Goal: Task Accomplishment & Management: Use online tool/utility

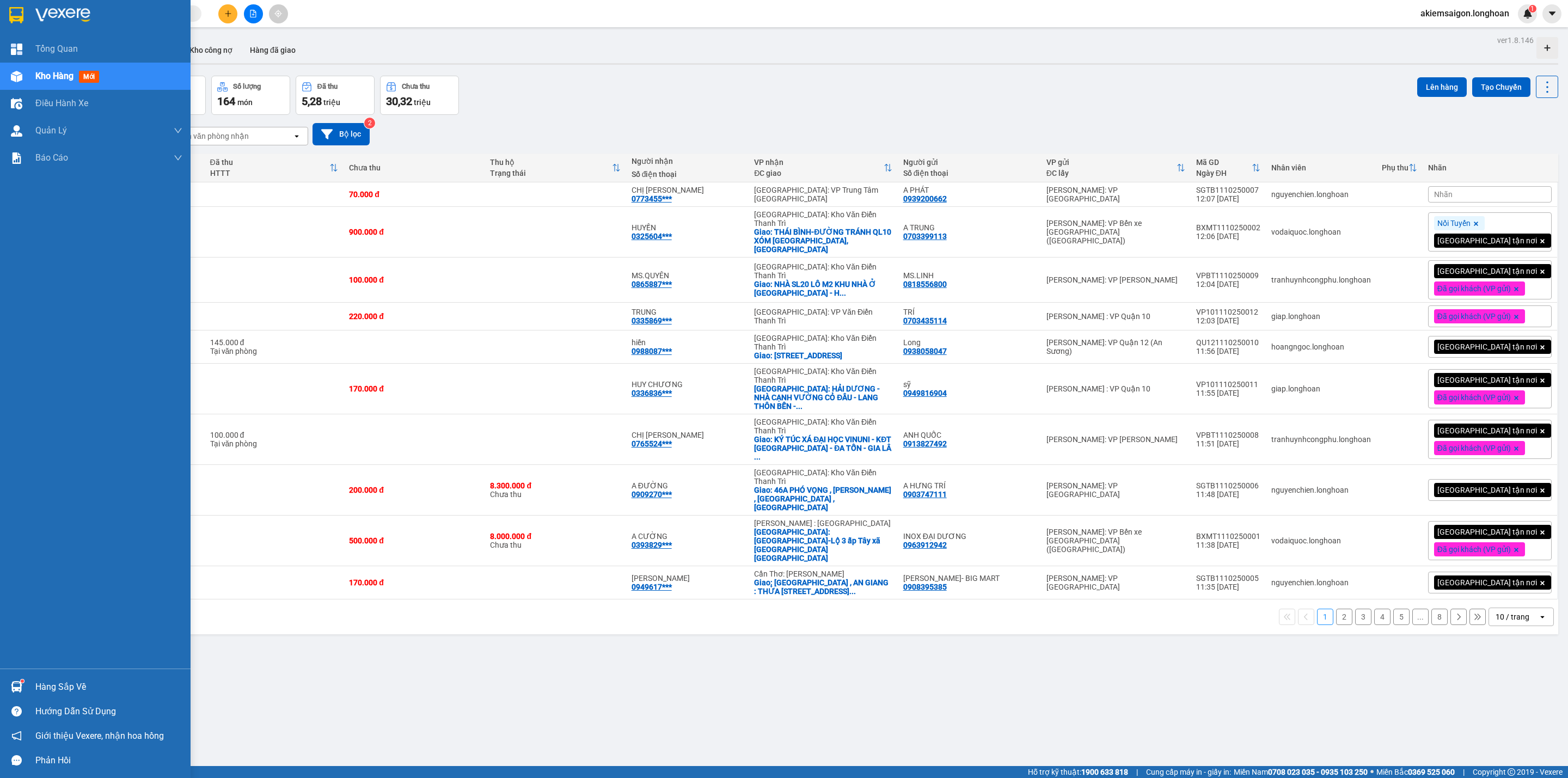
click at [18, 685] on img at bounding box center [17, 687] width 12 height 12
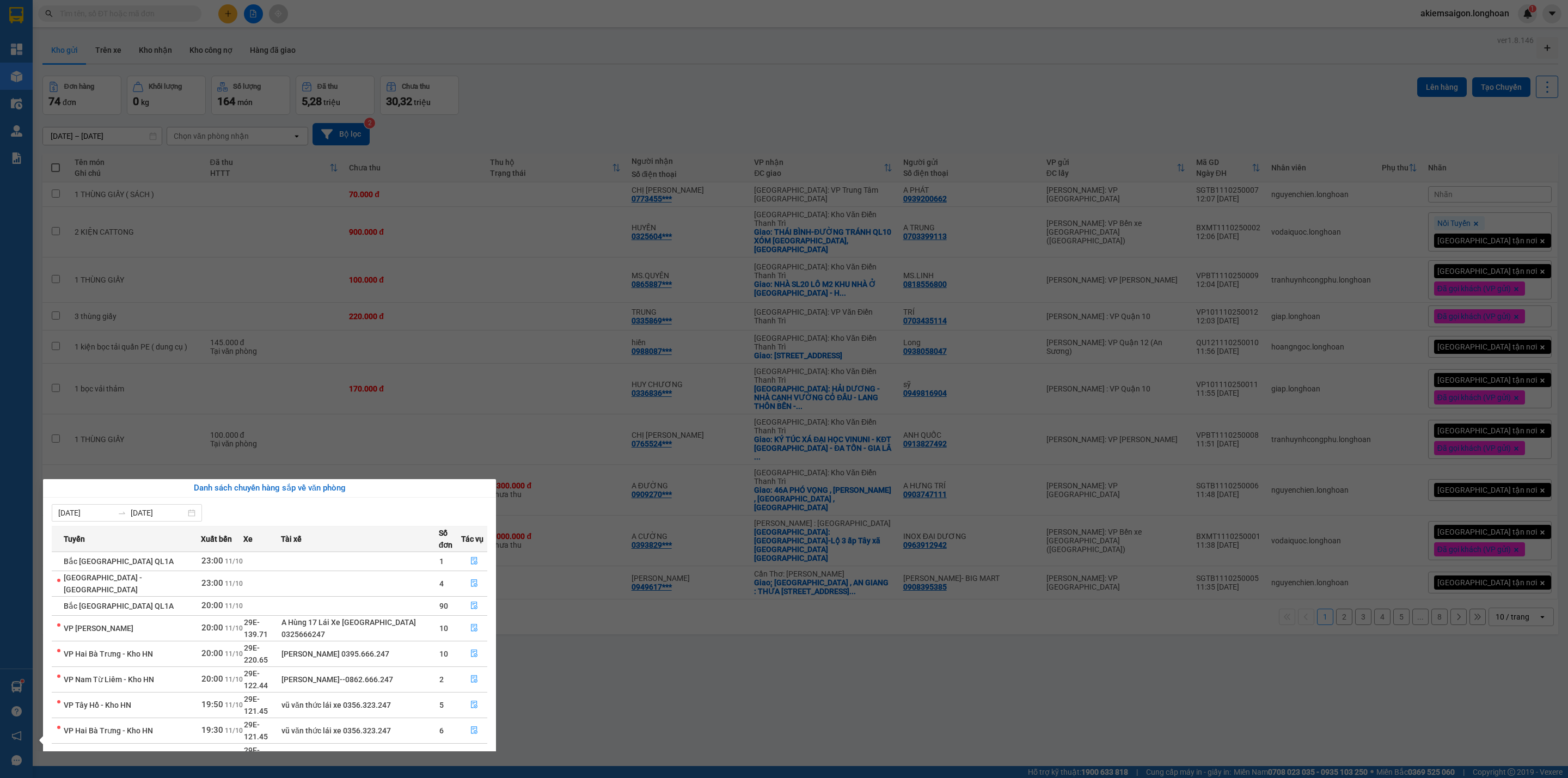
click at [613, 696] on section "Kết quả tìm kiếm ( 0 ) Bộ lọc No Data akiemsaigon.longhoan 1 Tổng Quan Kho hàng…" at bounding box center [784, 389] width 1568 height 778
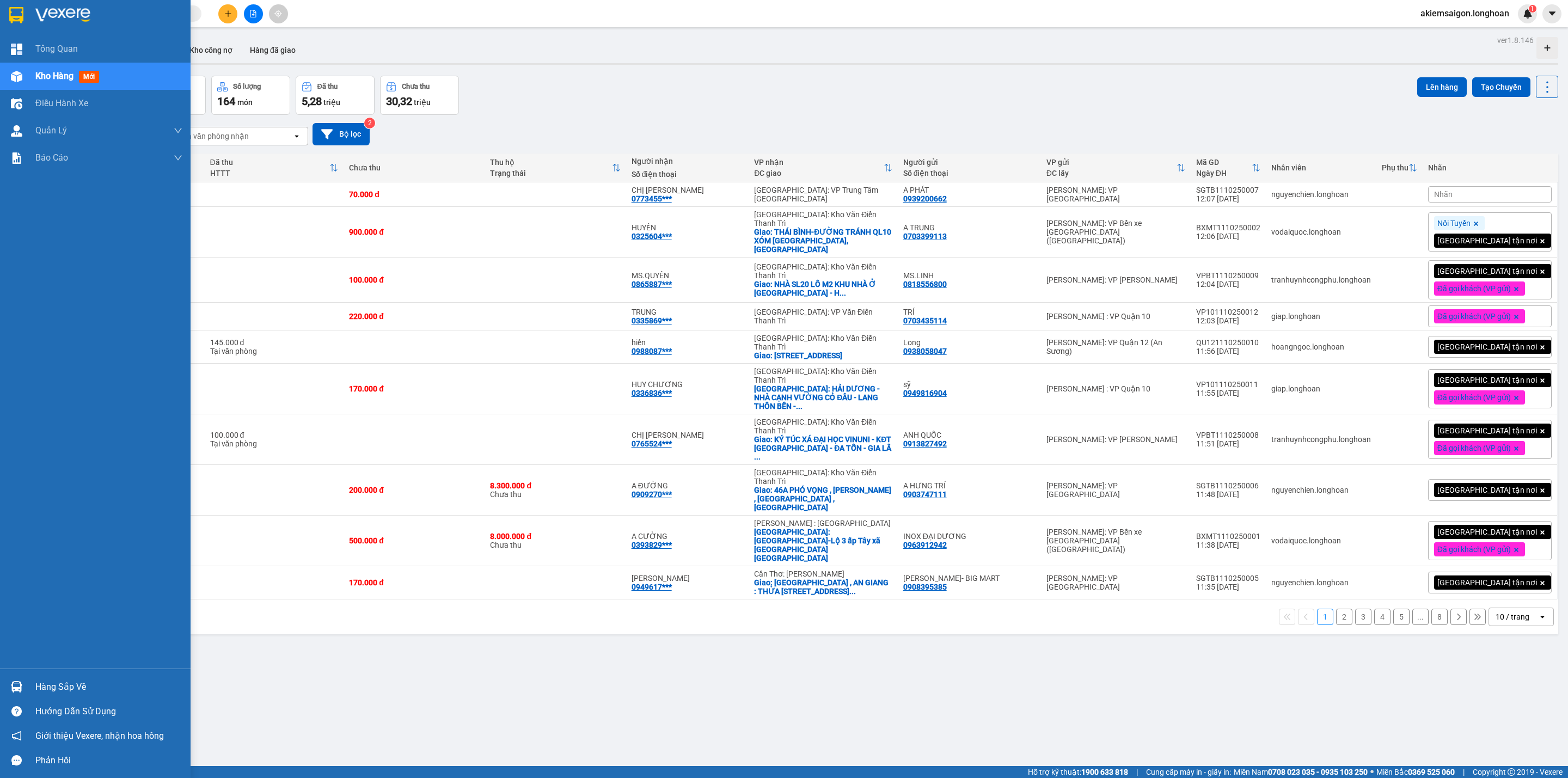
click at [13, 684] on img at bounding box center [17, 687] width 12 height 12
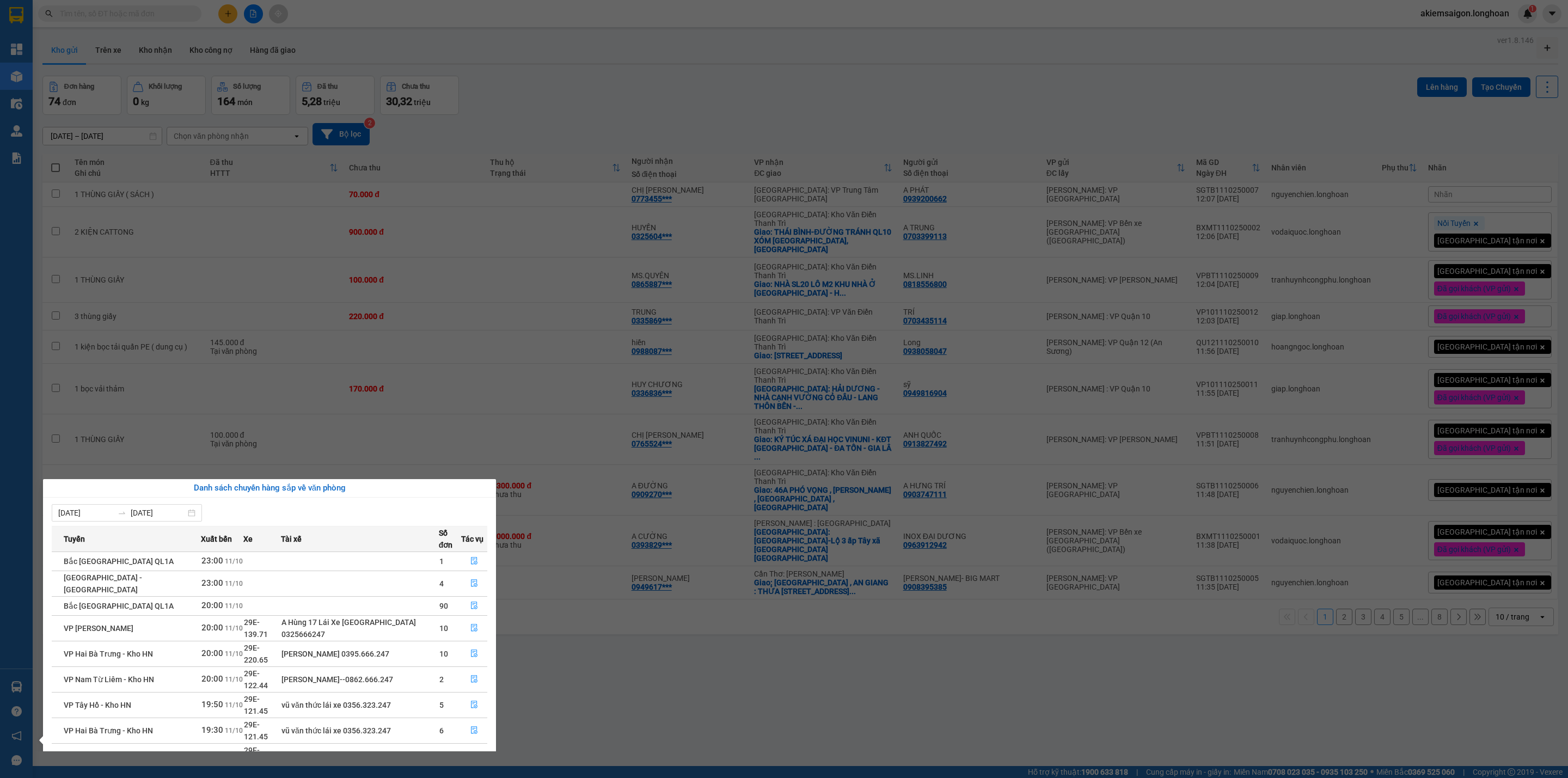
scroll to position [21, 0]
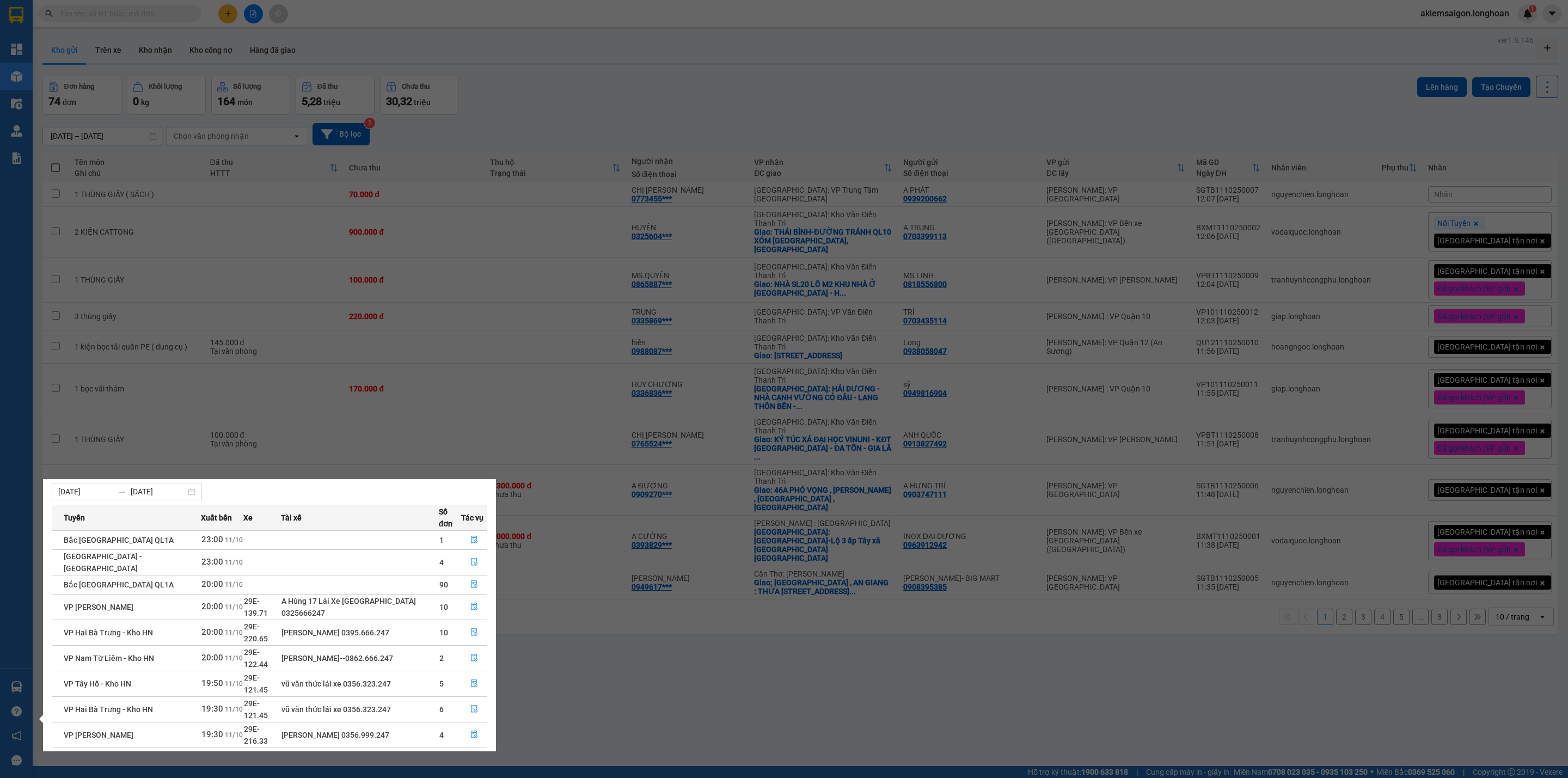
click at [468, 777] on link "2" at bounding box center [467, 786] width 12 height 12
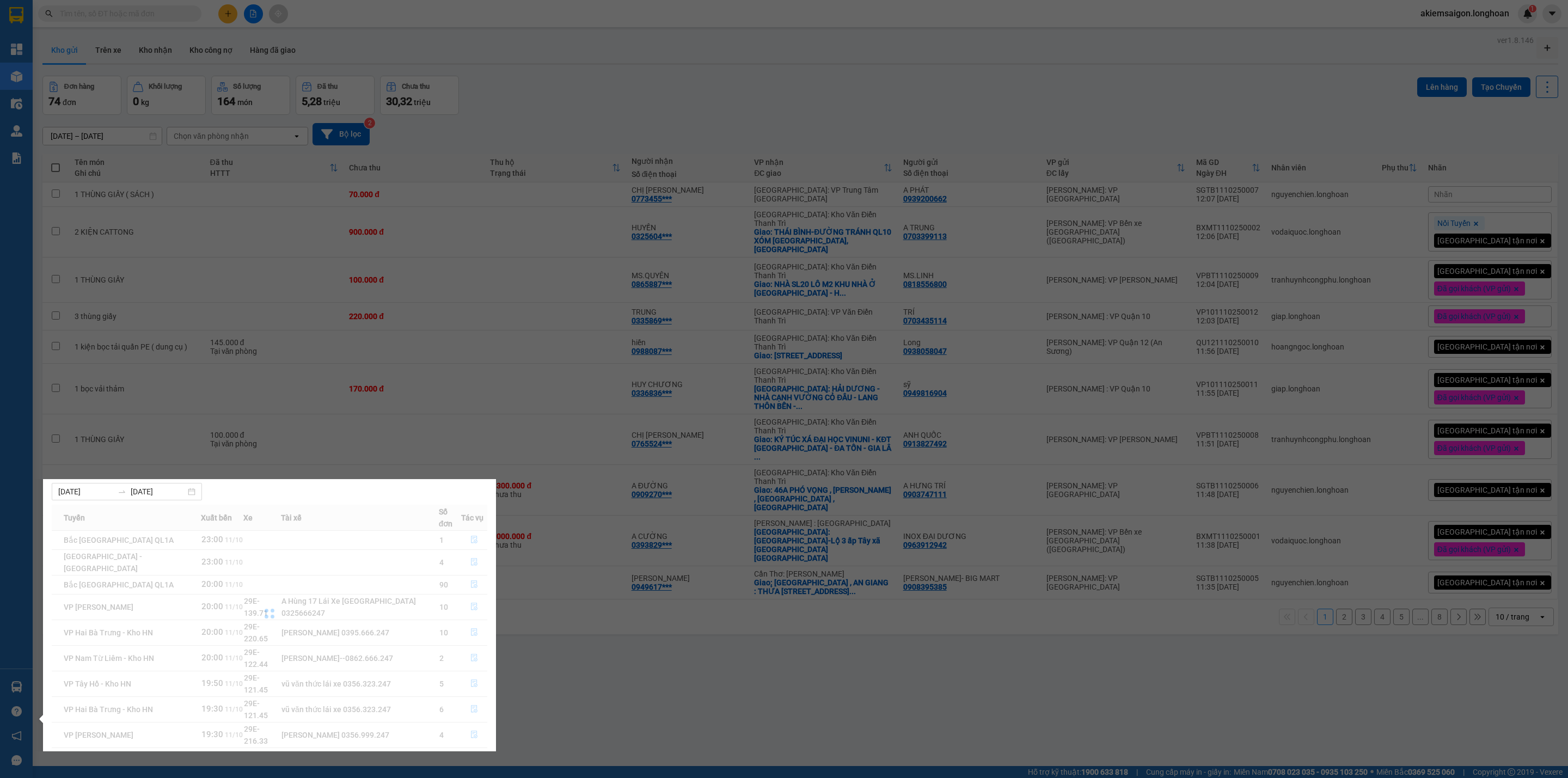
scroll to position [2, 0]
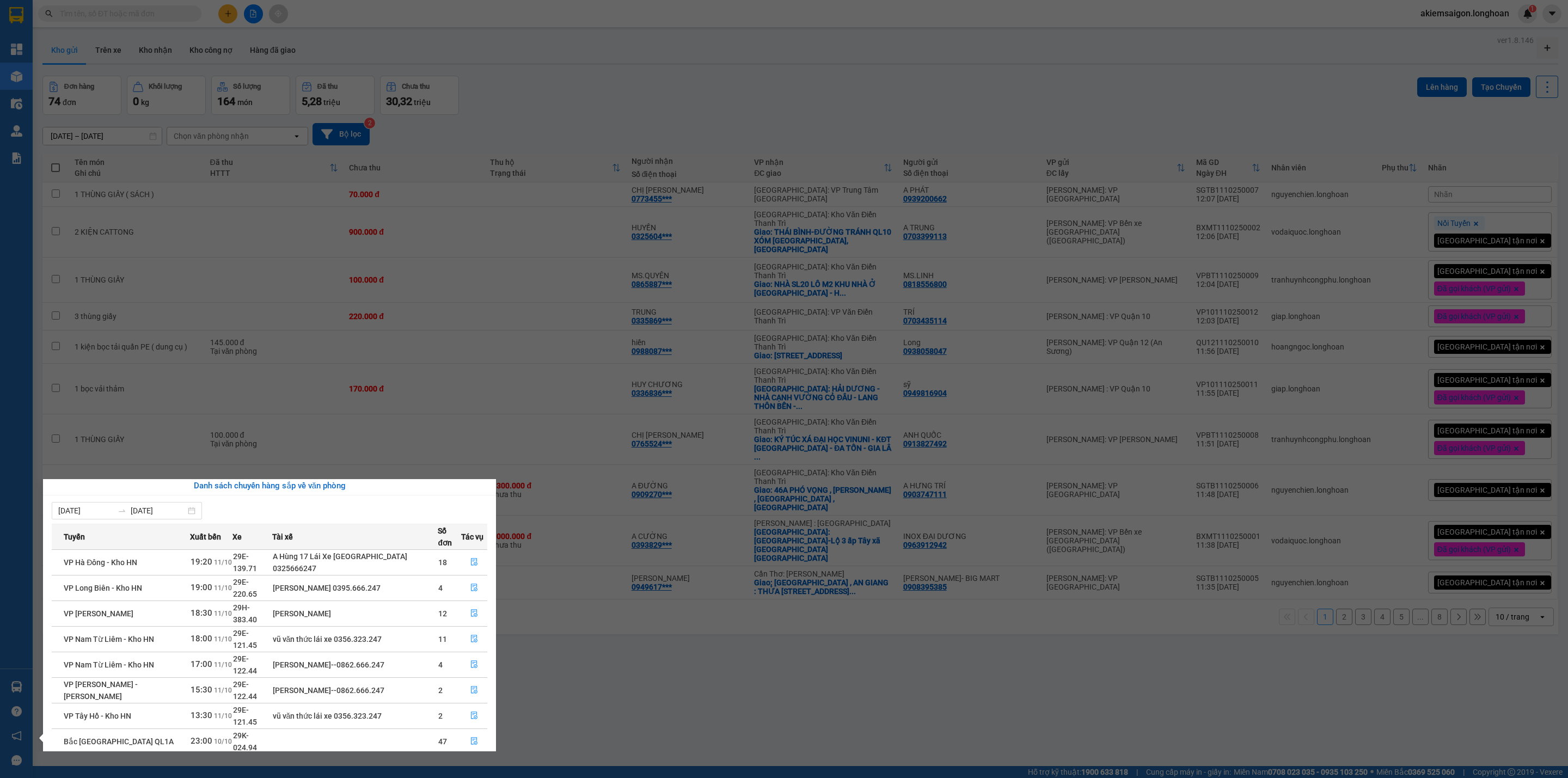
click at [547, 309] on section "Kết quả tìm kiếm ( 0 ) Bộ lọc No Data akiemsaigon.longhoan 1 Tổng Quan Kho hàng…" at bounding box center [784, 389] width 1568 height 778
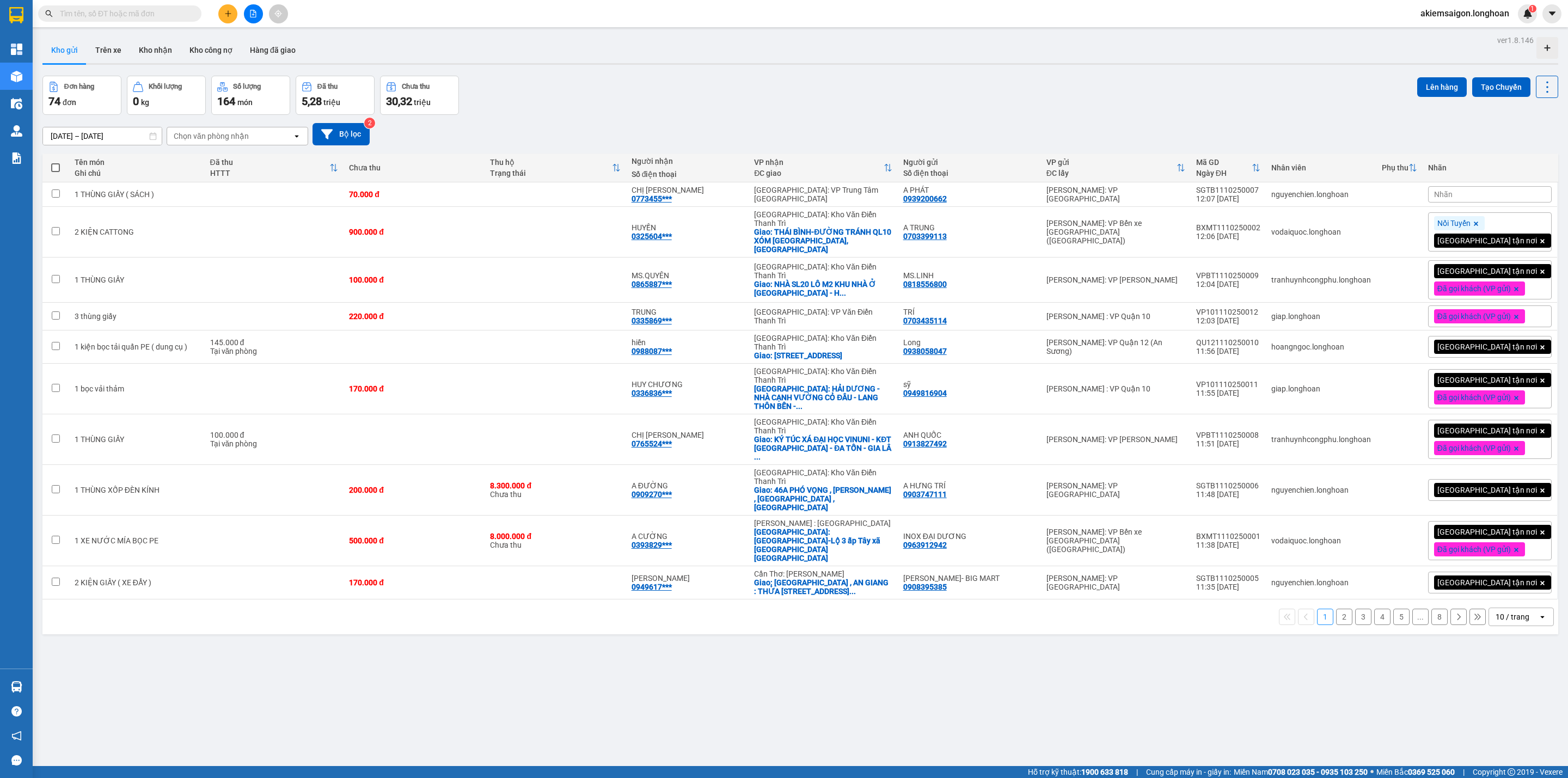
click at [252, 15] on icon "file-add" at bounding box center [253, 13] width 8 height 8
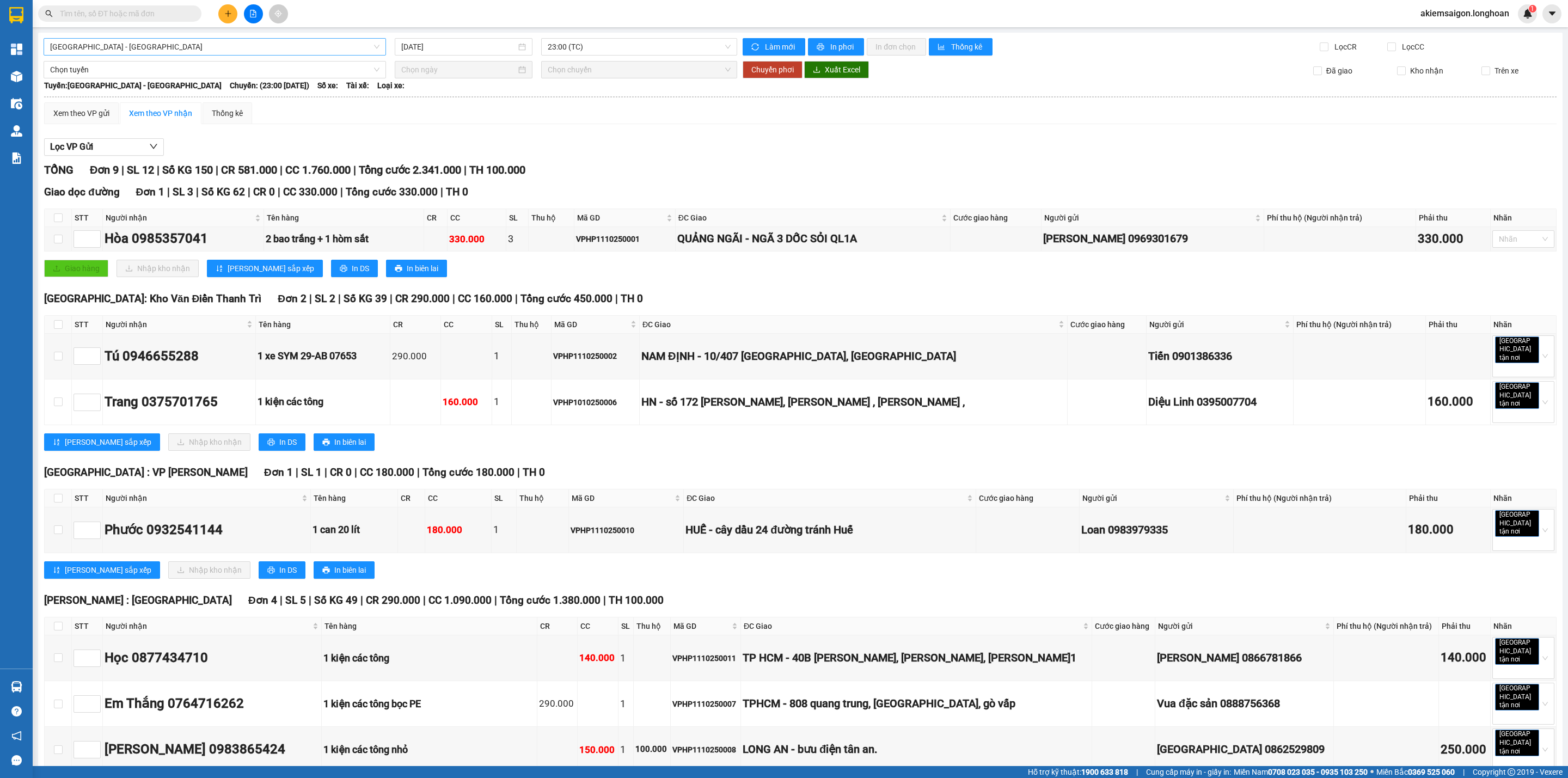
click at [170, 44] on span "[GEOGRAPHIC_DATA] - [GEOGRAPHIC_DATA]" at bounding box center [215, 47] width 329 height 17
type input "bắc"
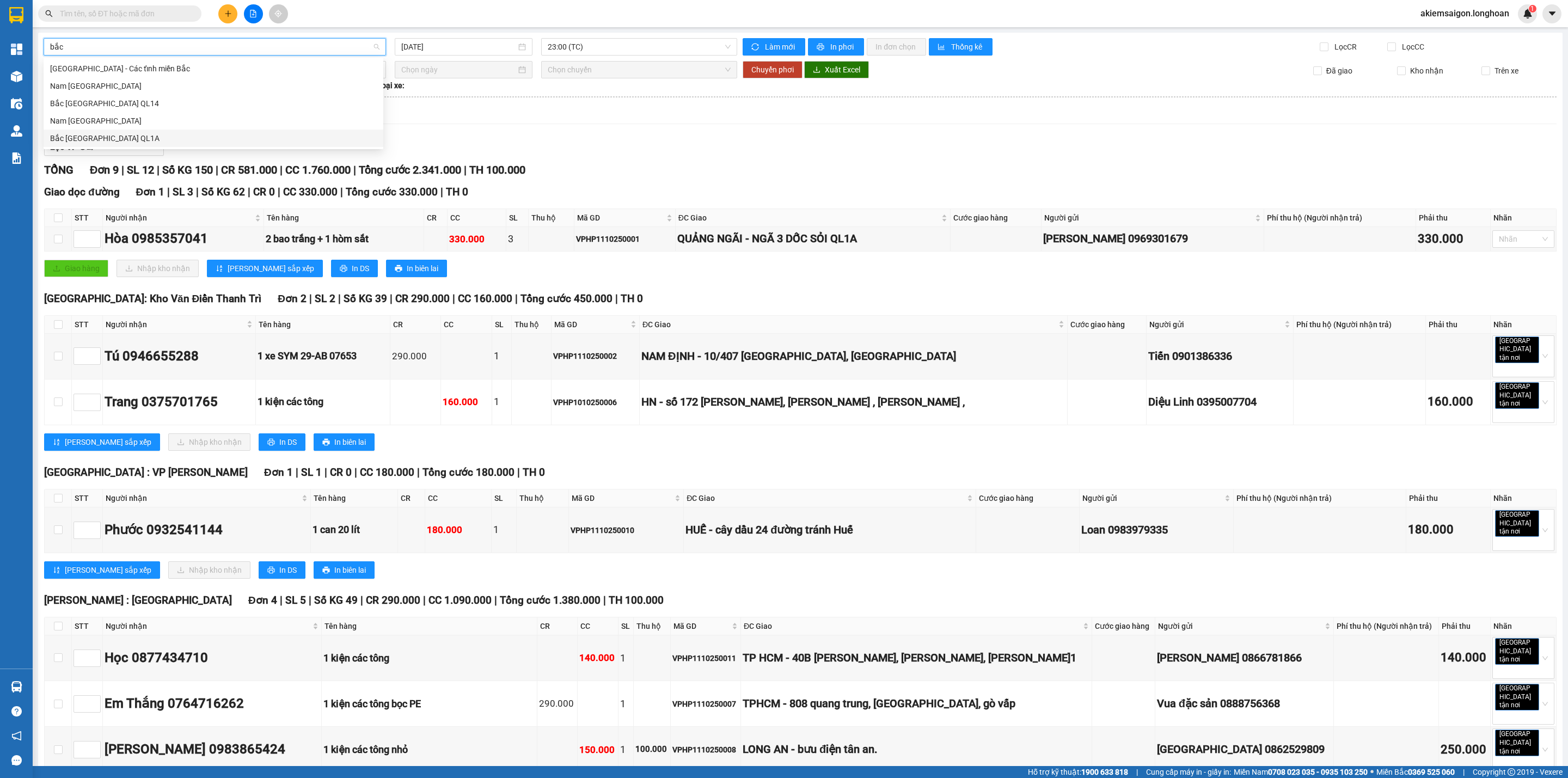
click at [114, 140] on div "Bắc [GEOGRAPHIC_DATA] QL1A" at bounding box center [213, 138] width 327 height 12
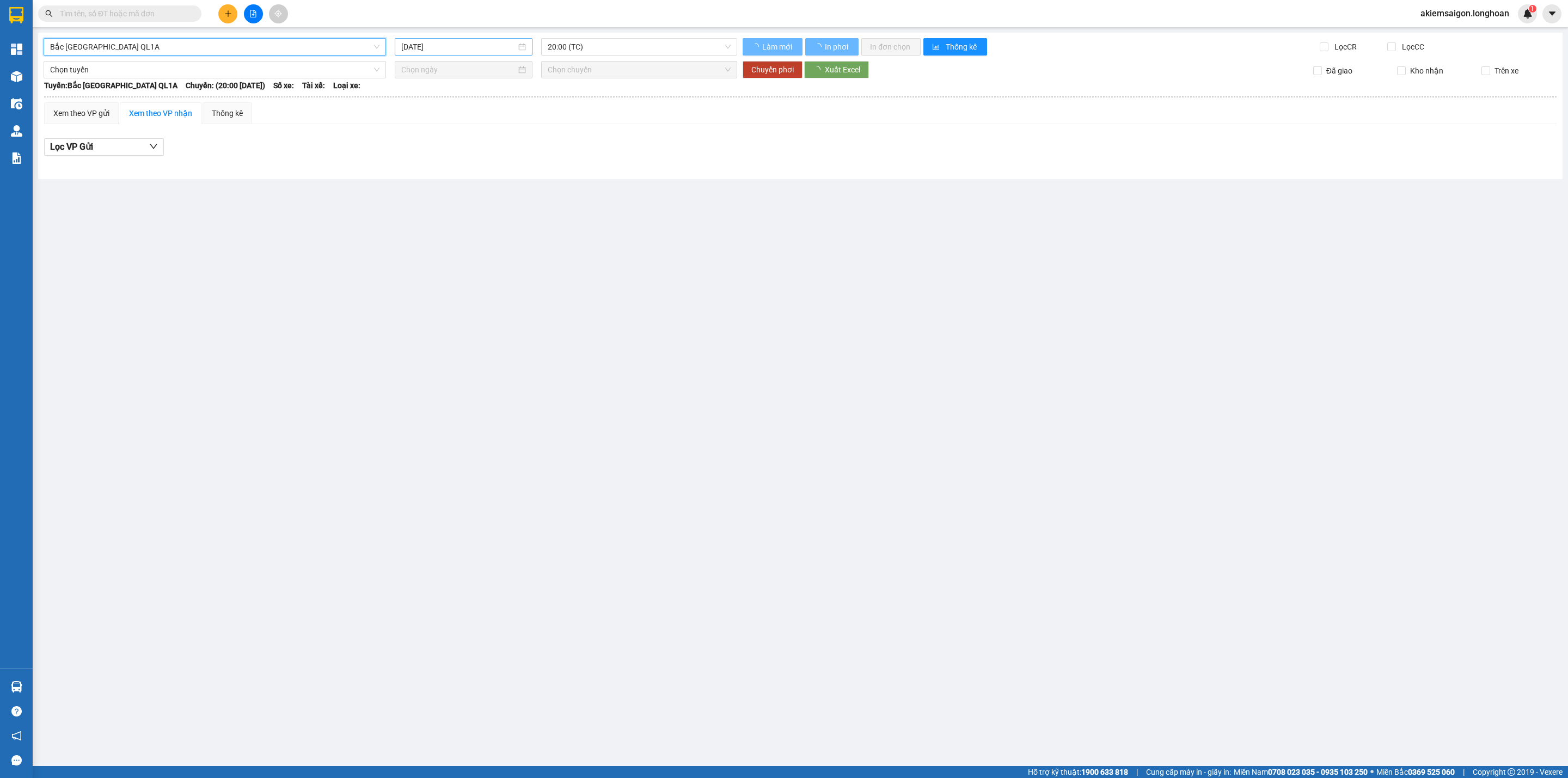
click at [469, 35] on div "[GEOGRAPHIC_DATA] [GEOGRAPHIC_DATA] QL1A [DATE] 20:00 (TC) Làm mới In phơi In đ…" at bounding box center [800, 105] width 1524 height 147
click at [472, 43] on input "[DATE]" at bounding box center [458, 46] width 115 height 12
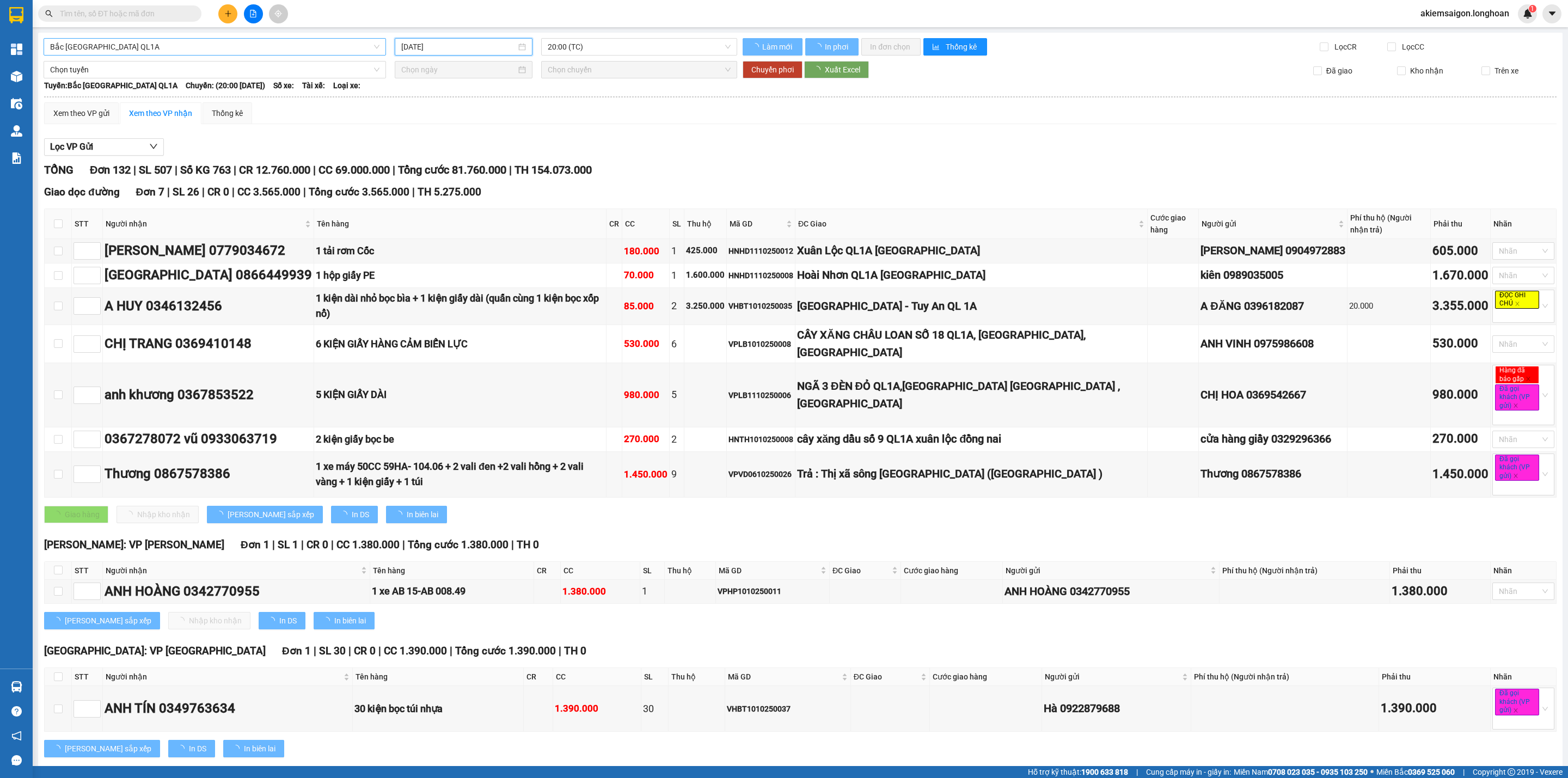
click at [472, 45] on input "[DATE]" at bounding box center [458, 46] width 115 height 12
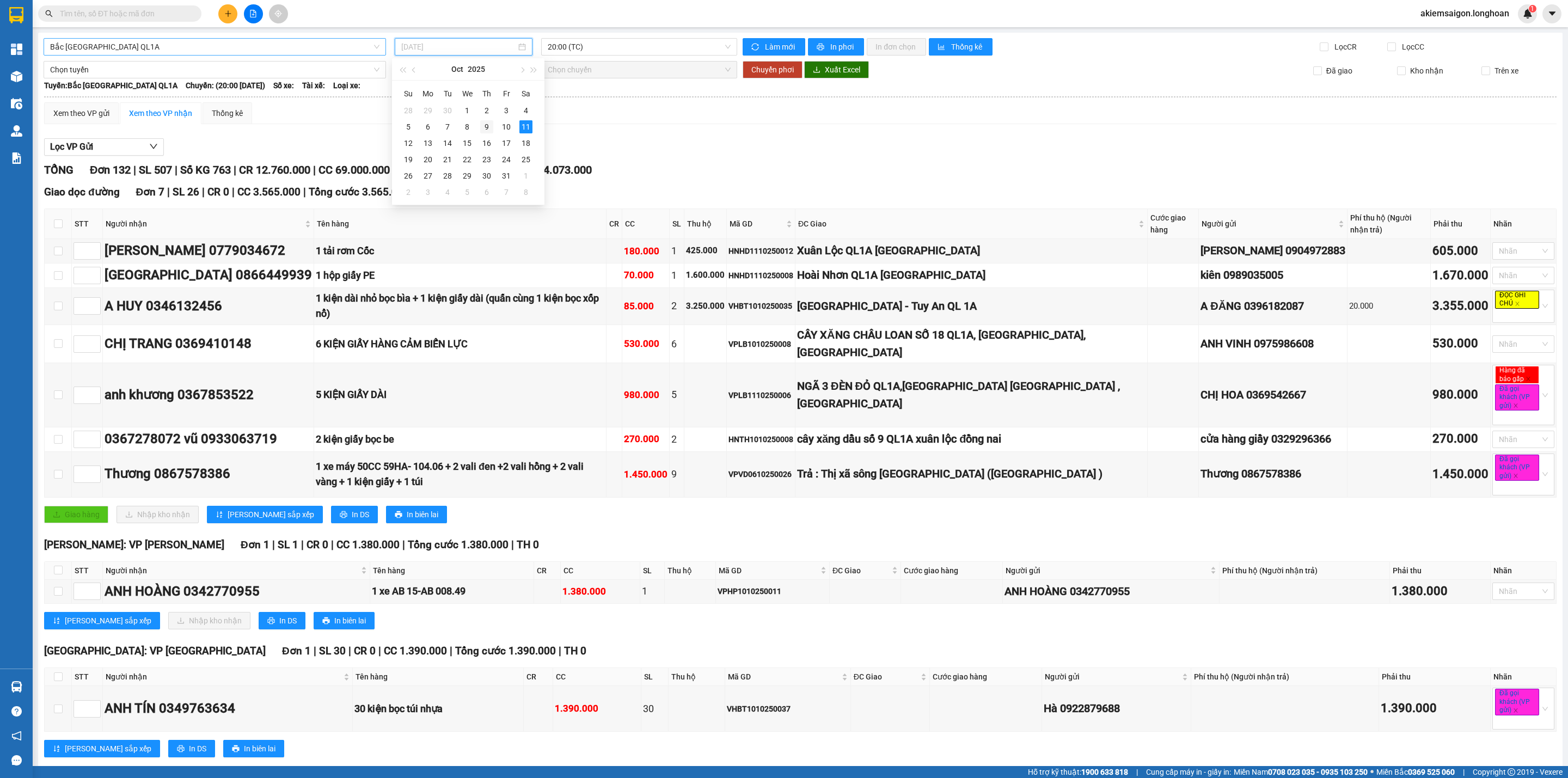
click at [486, 132] on div "9" at bounding box center [486, 127] width 13 height 13
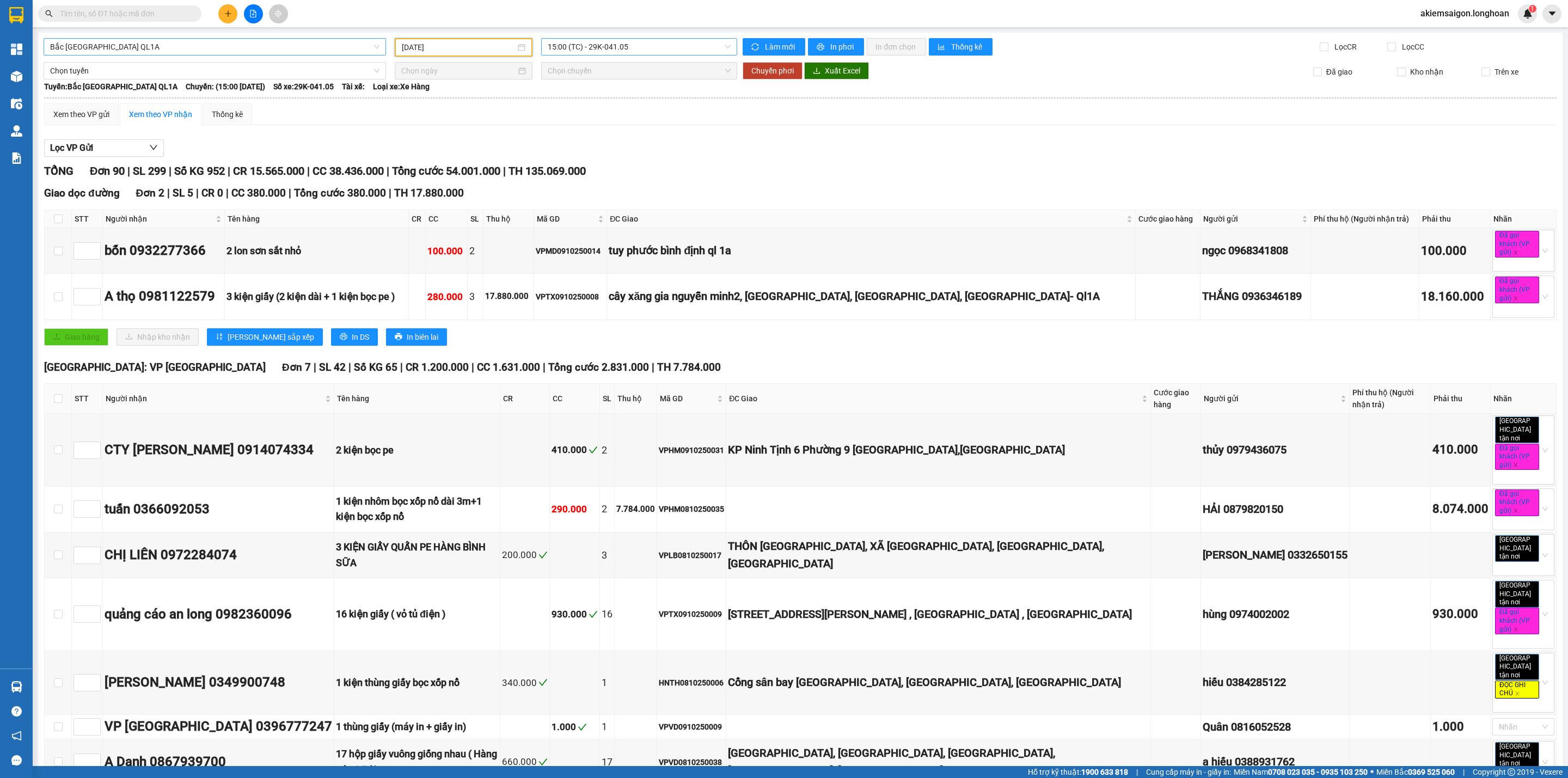
click at [651, 48] on span "15:00 (TC) - 29K-041.05" at bounding box center [639, 47] width 183 height 17
click at [616, 103] on div "23:00 (TC) - 29K-040.98" at bounding box center [586, 103] width 85 height 12
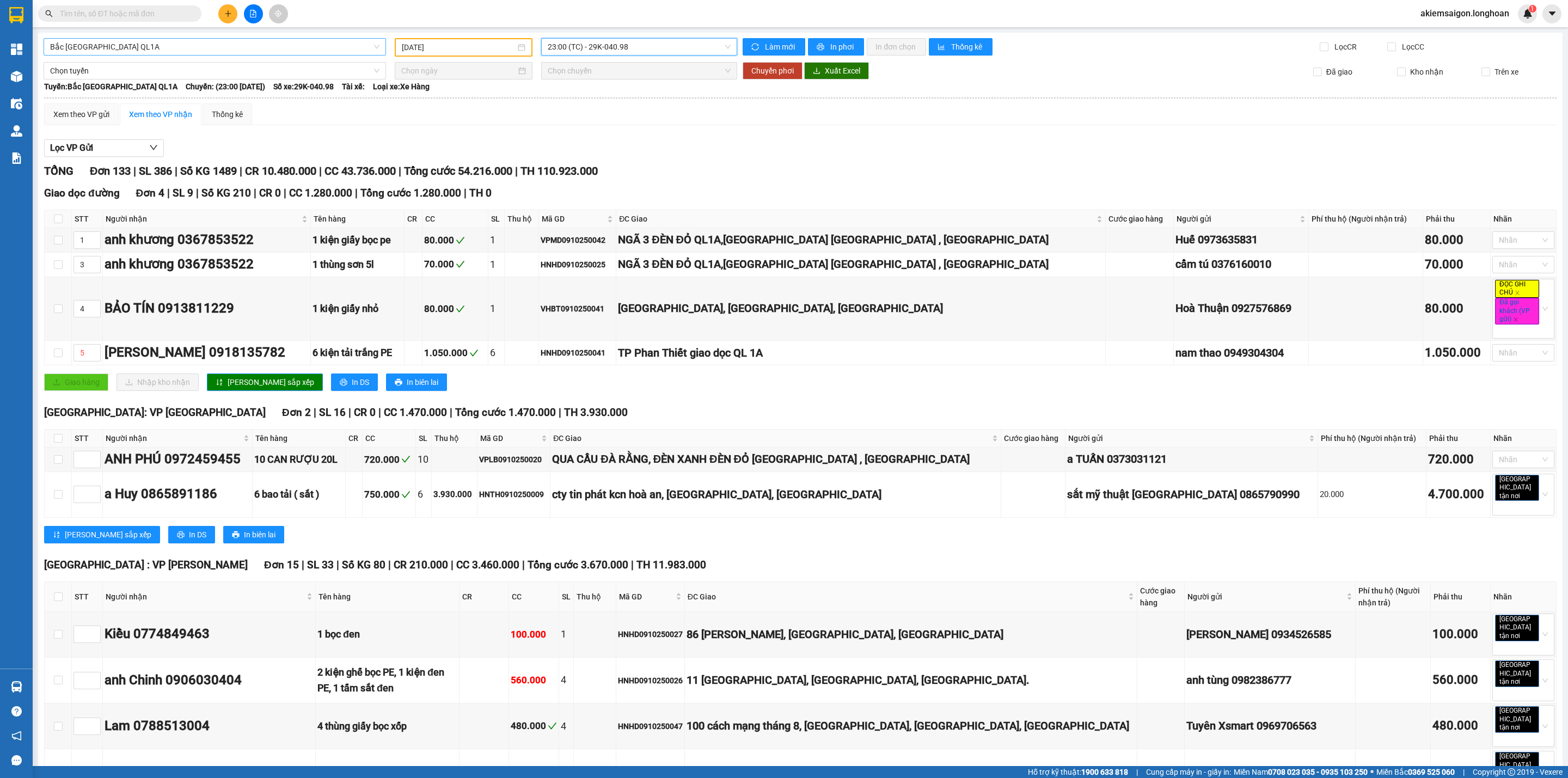
click at [679, 46] on span "23:00 (TC) - 29K-040.98" at bounding box center [639, 47] width 183 height 17
click at [618, 88] on div "15:00 (TC) - 29K-041.05" at bounding box center [586, 85] width 85 height 12
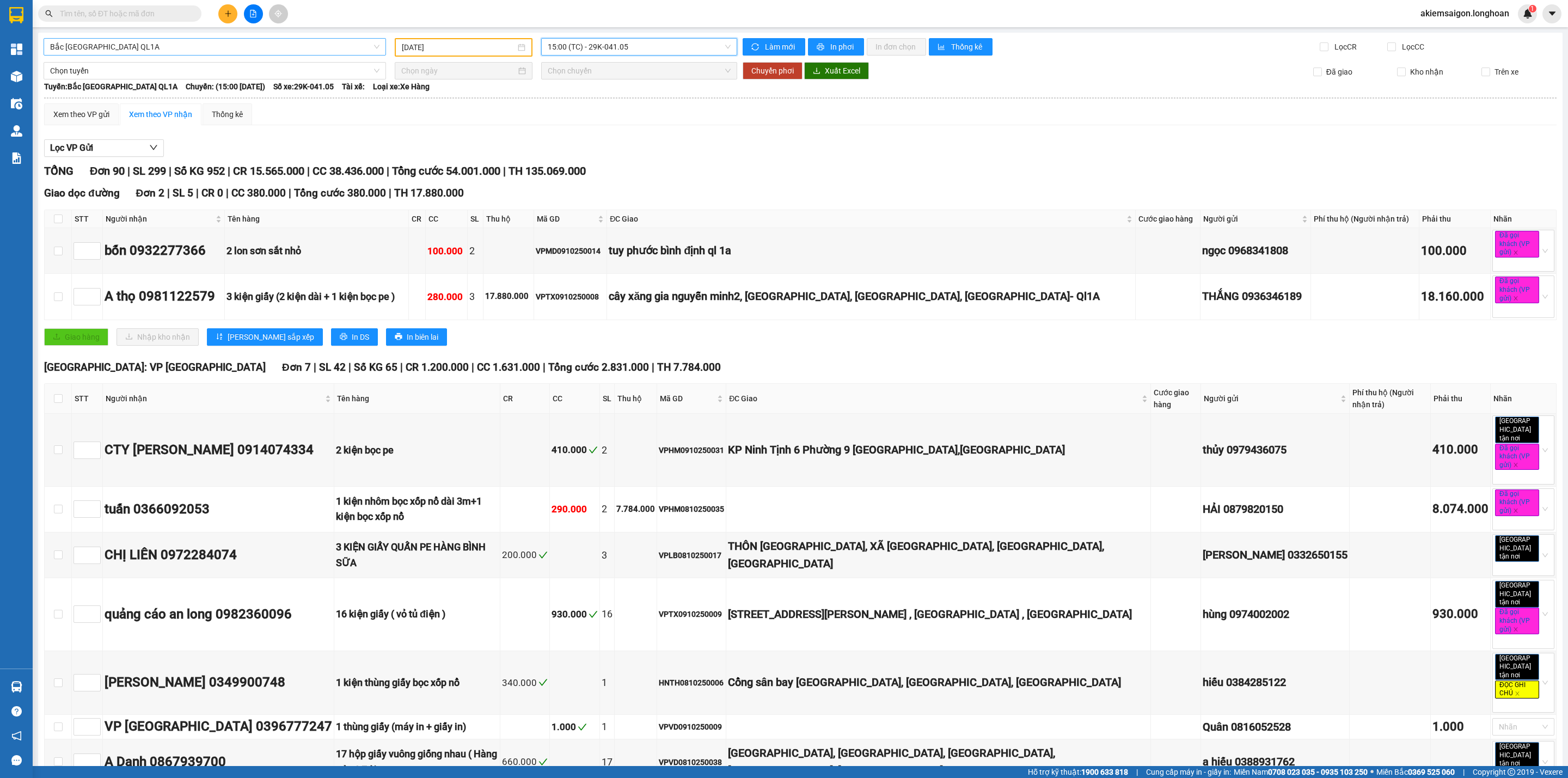
click at [476, 50] on input "[DATE]" at bounding box center [458, 47] width 113 height 12
click at [469, 129] on div "8" at bounding box center [467, 127] width 13 height 13
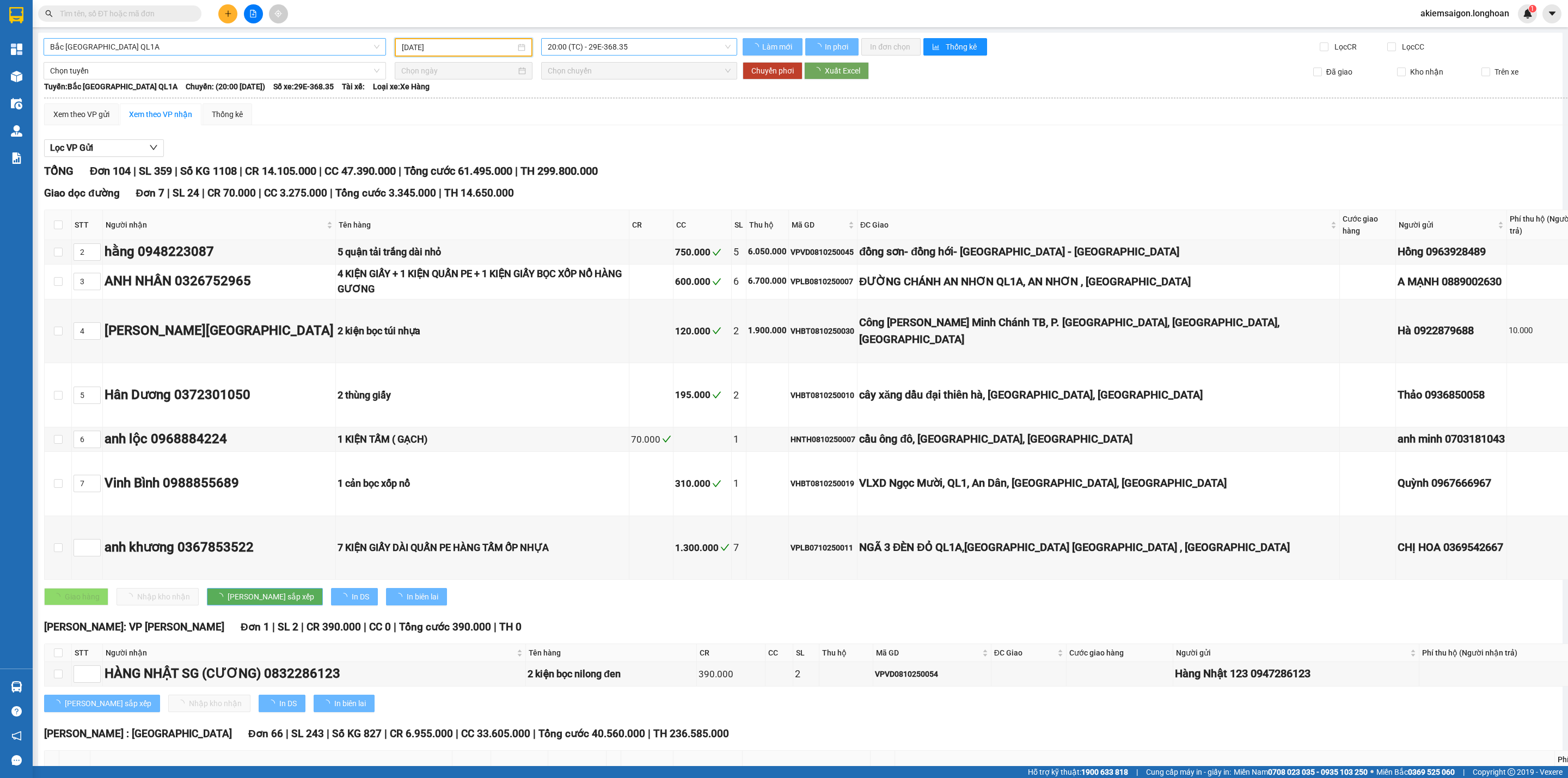
click at [662, 41] on span "20:00 (TC) - 29E-368.35" at bounding box center [639, 47] width 183 height 17
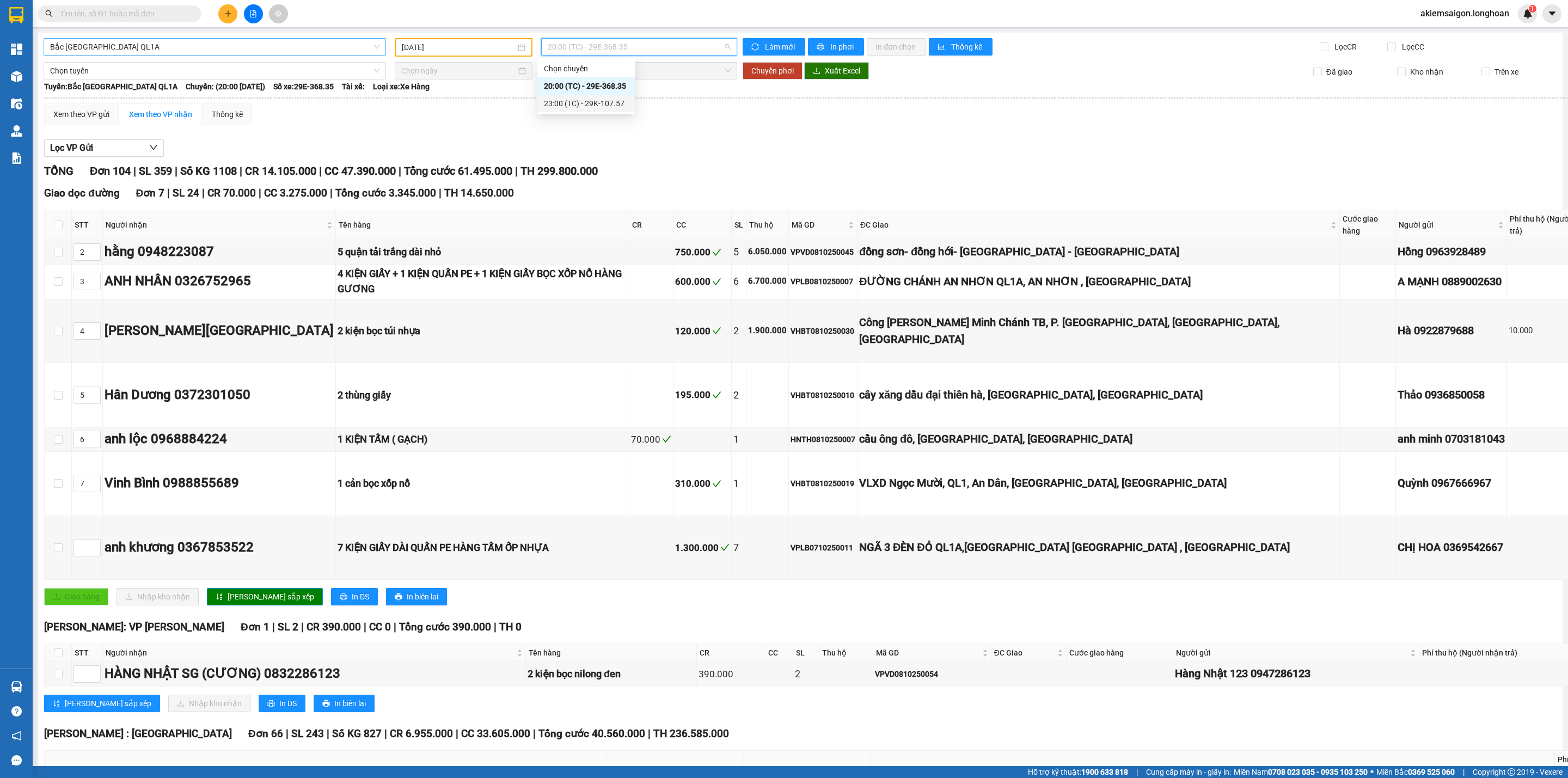
click at [612, 103] on div "23:00 (TC) - 29K-107.57" at bounding box center [586, 103] width 85 height 12
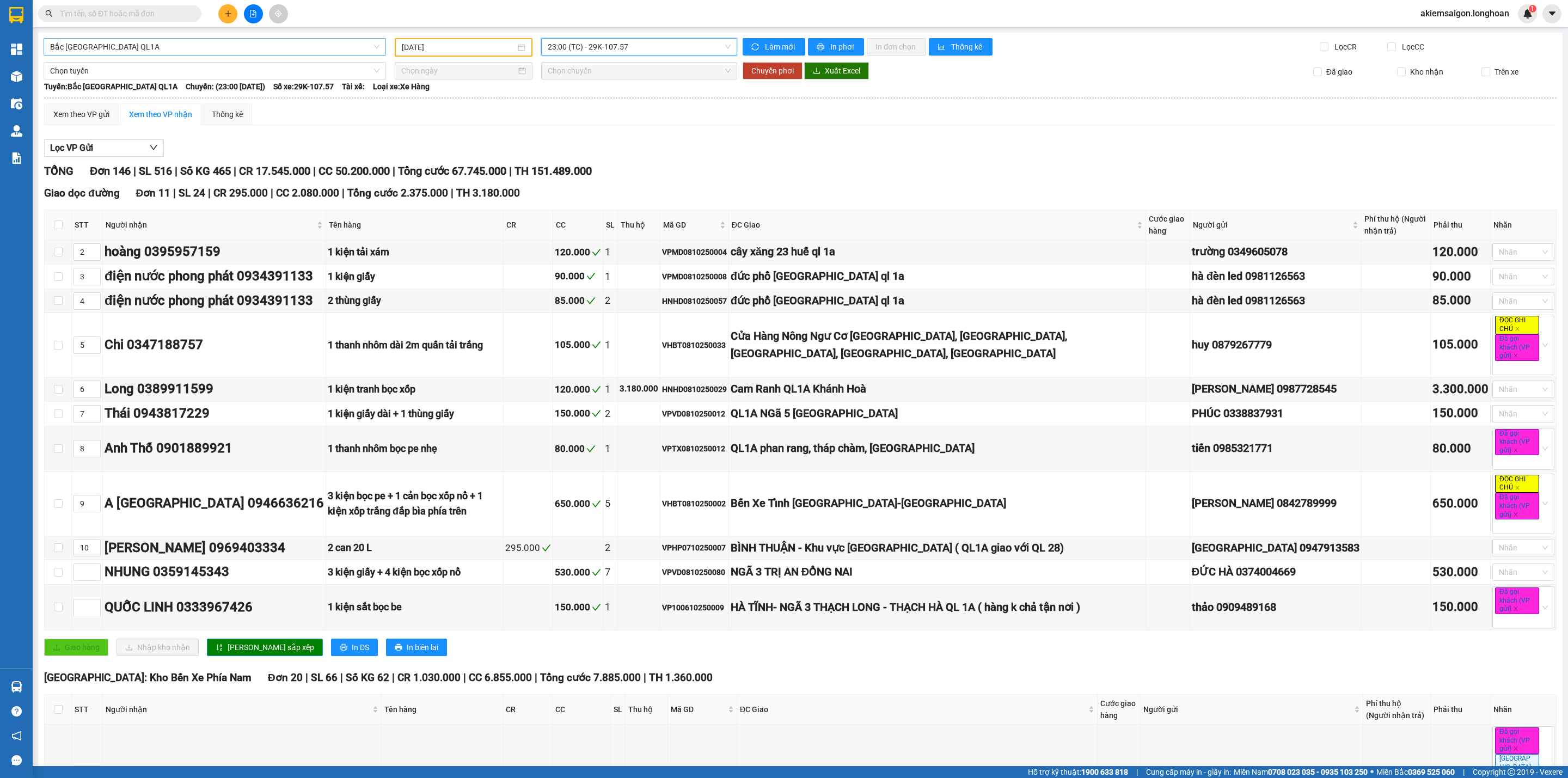
click at [479, 46] on input "[DATE]" at bounding box center [458, 47] width 113 height 12
click at [486, 129] on div "9" at bounding box center [486, 127] width 13 height 13
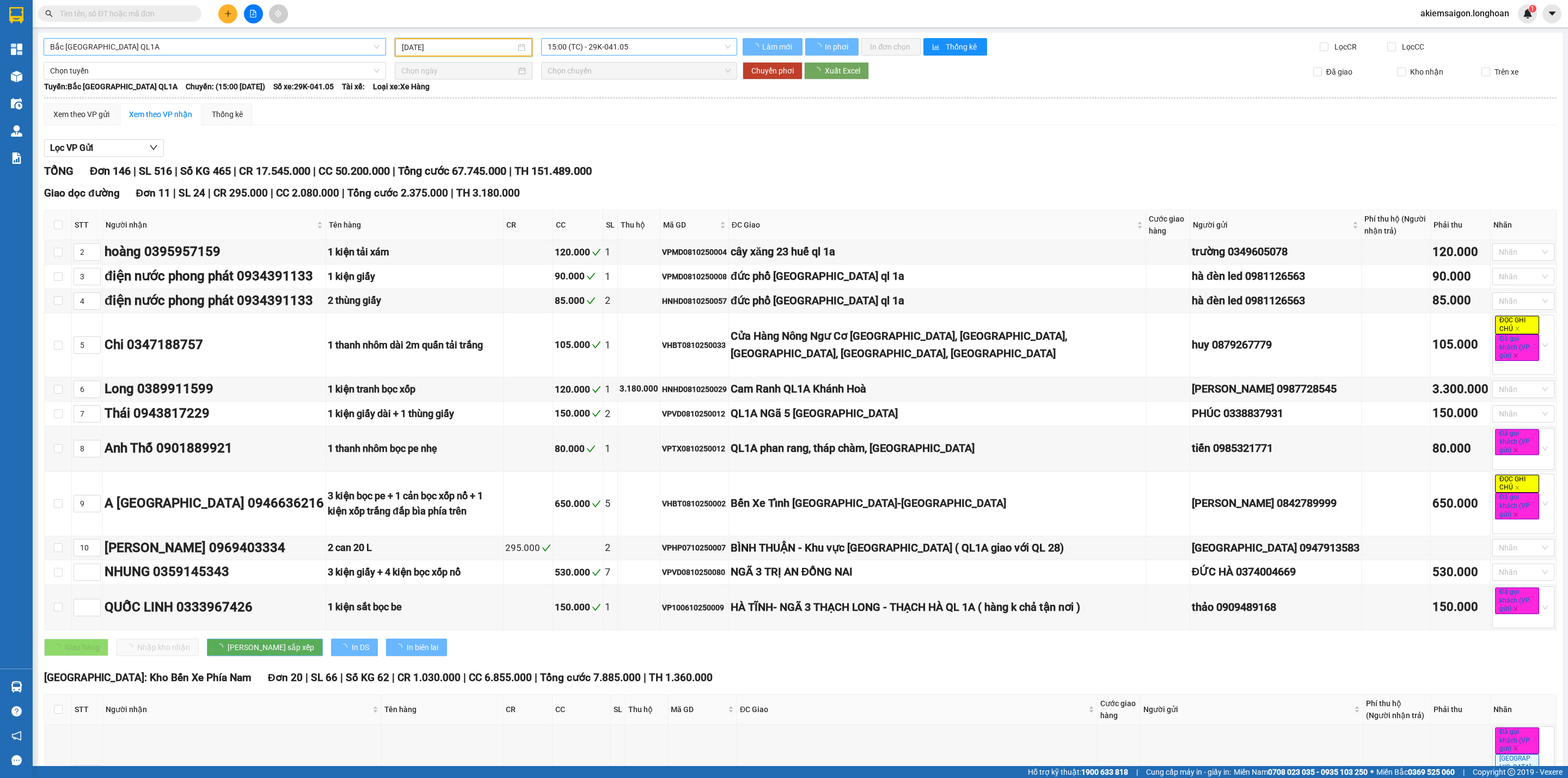
type input "[DATE]"
click at [651, 41] on span "15:00 (TC) - 29K-041.05" at bounding box center [639, 47] width 183 height 17
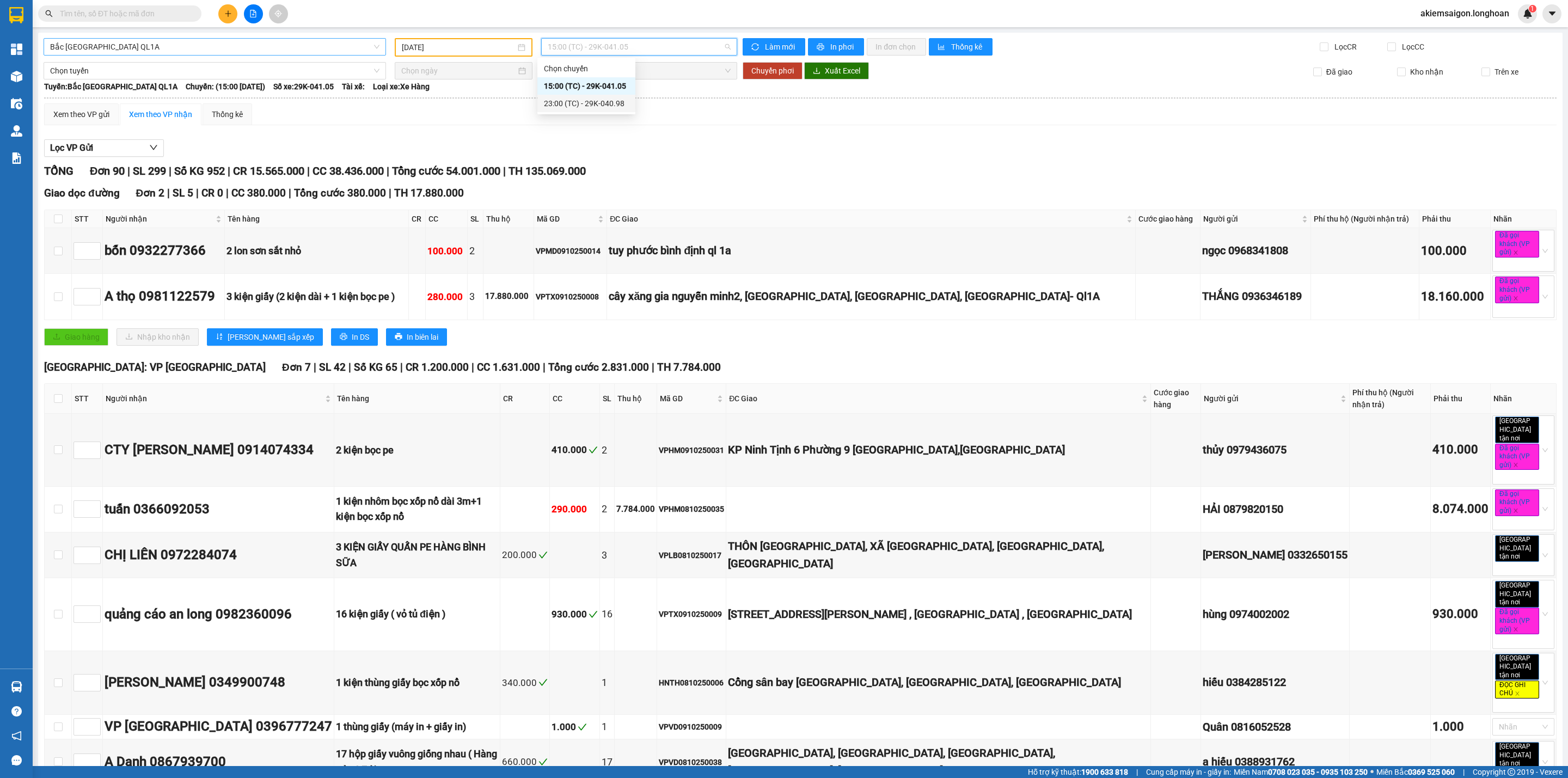
click at [607, 105] on div "23:00 (TC) - 29K-040.98" at bounding box center [586, 103] width 85 height 12
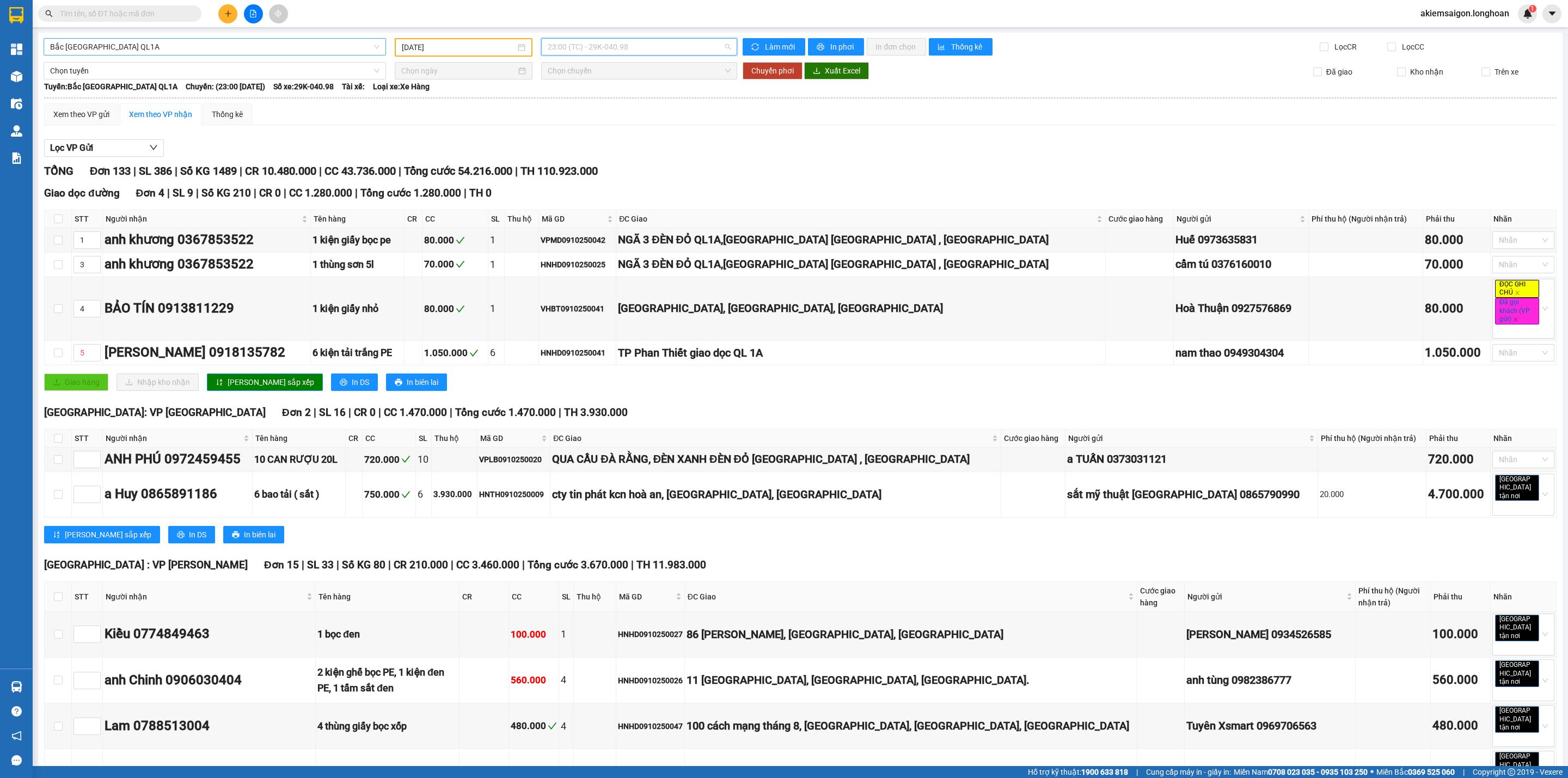
click at [658, 43] on span "23:00 (TC) - 29K-040.98" at bounding box center [639, 47] width 183 height 17
click at [612, 87] on div "15:00 (TC) - 29K-041.05" at bounding box center [586, 85] width 85 height 12
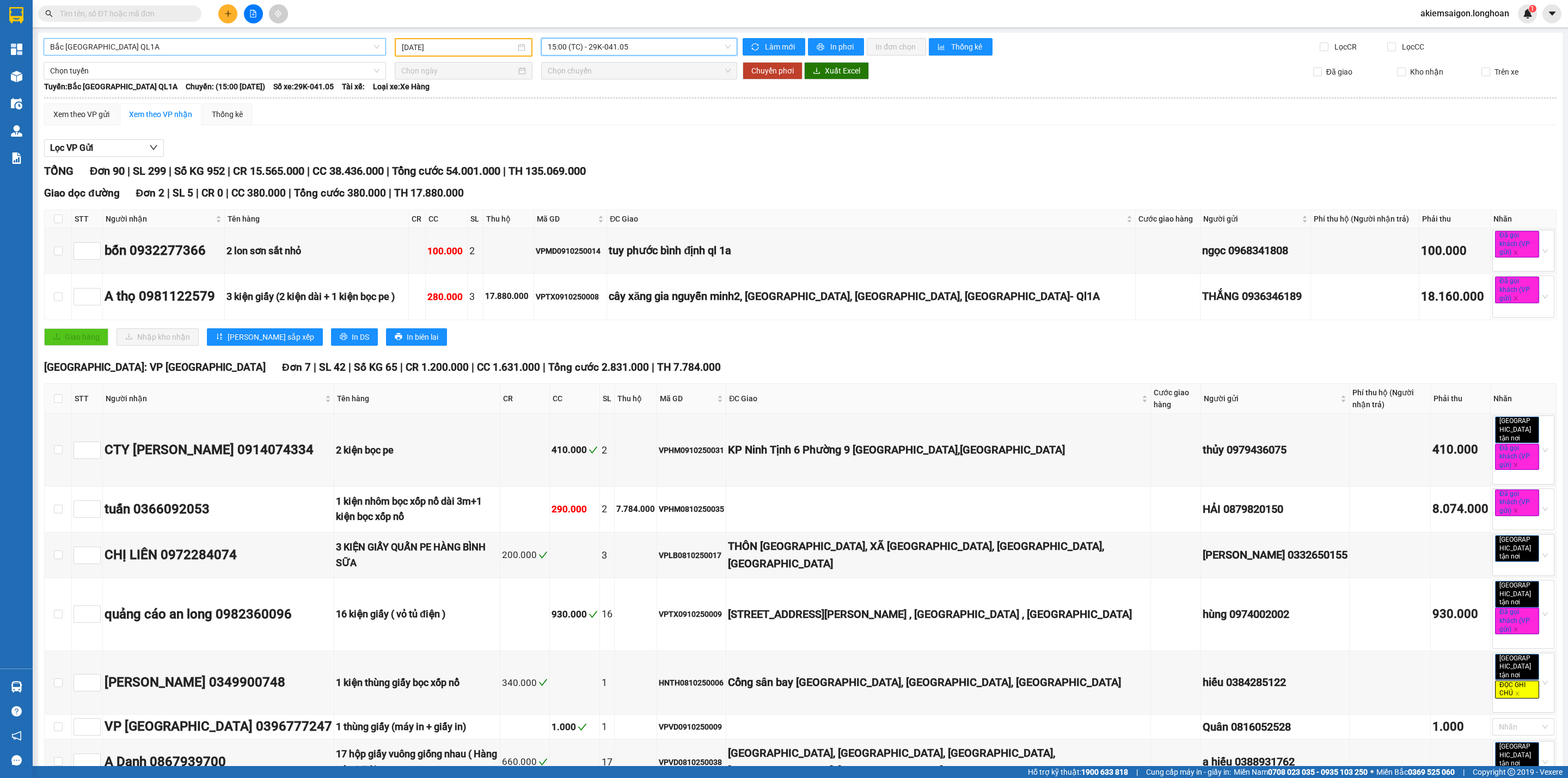
click at [72, 219] on th "STT" at bounding box center [87, 219] width 31 height 18
click at [58, 223] on input "checkbox" at bounding box center [58, 219] width 9 height 9
checkbox input "true"
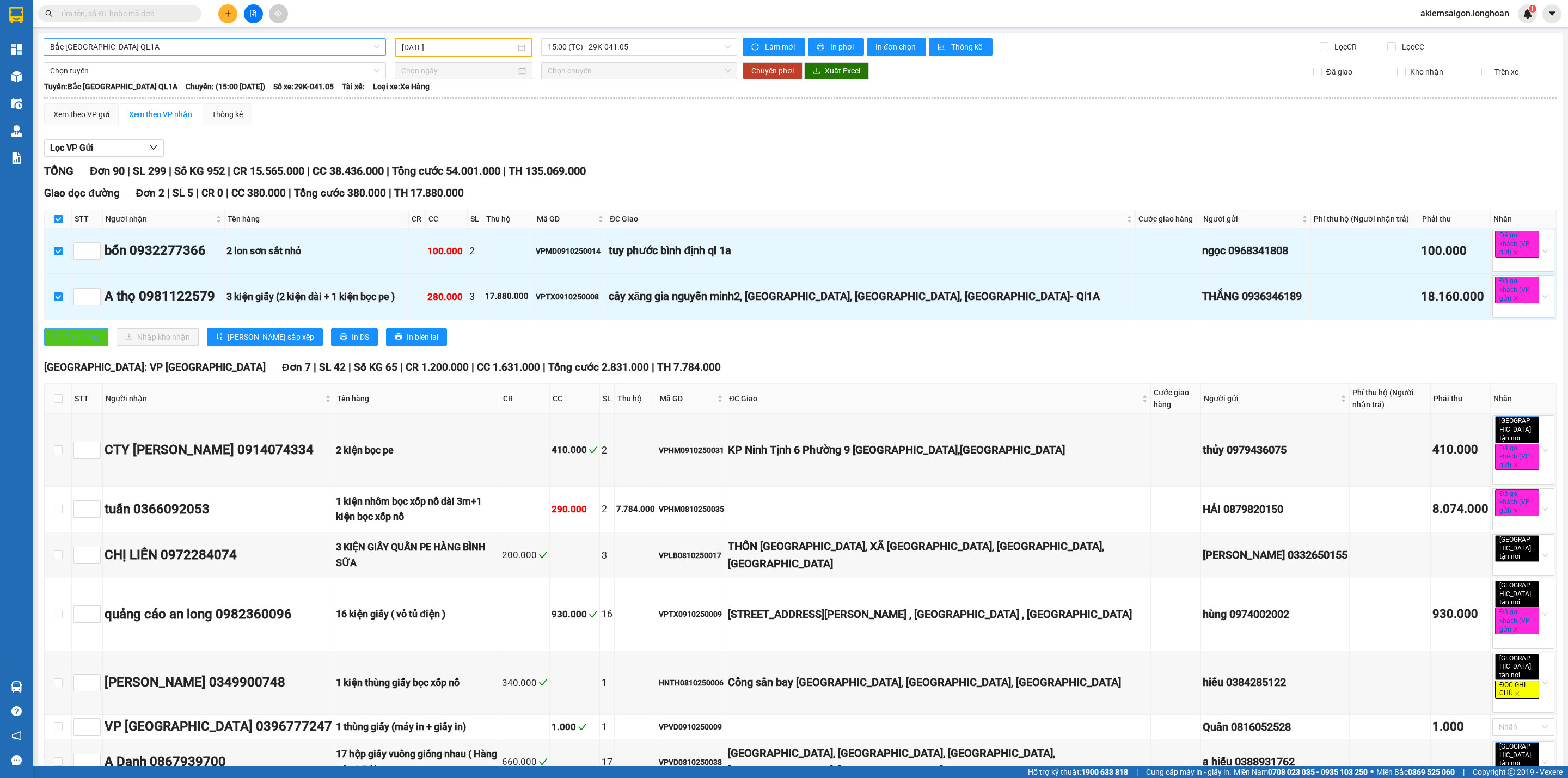
click at [78, 341] on span "Giao hàng" at bounding box center [82, 336] width 35 height 12
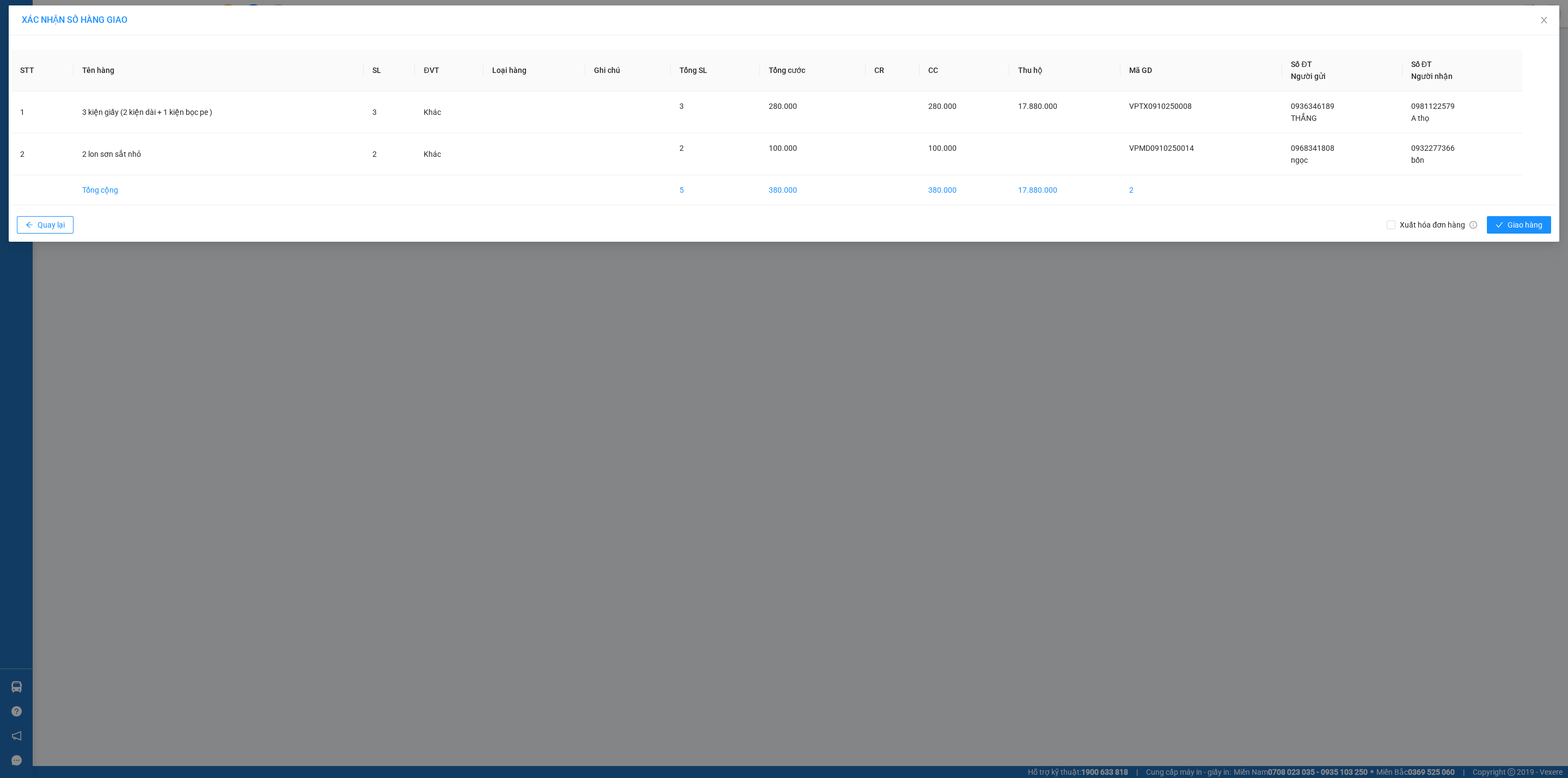
click at [1074, 487] on div "XÁC NHẬN SỐ HÀNG GIAO STT Tên hàng SL ĐVT Loại hàng Ghi chú Tổng SL Tổng cước C…" at bounding box center [784, 389] width 1568 height 778
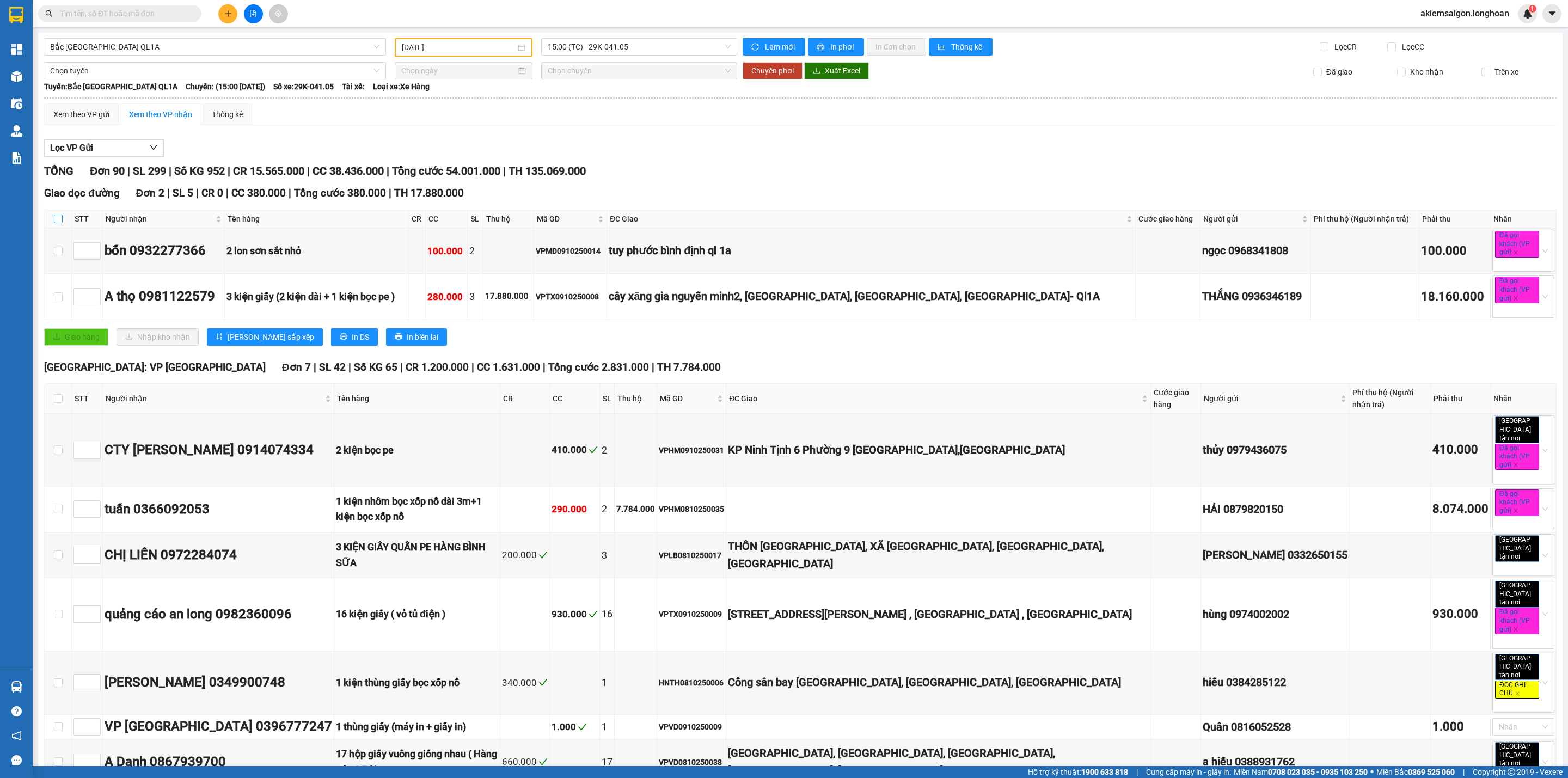
click at [59, 219] on input "checkbox" at bounding box center [58, 219] width 9 height 9
checkbox input "true"
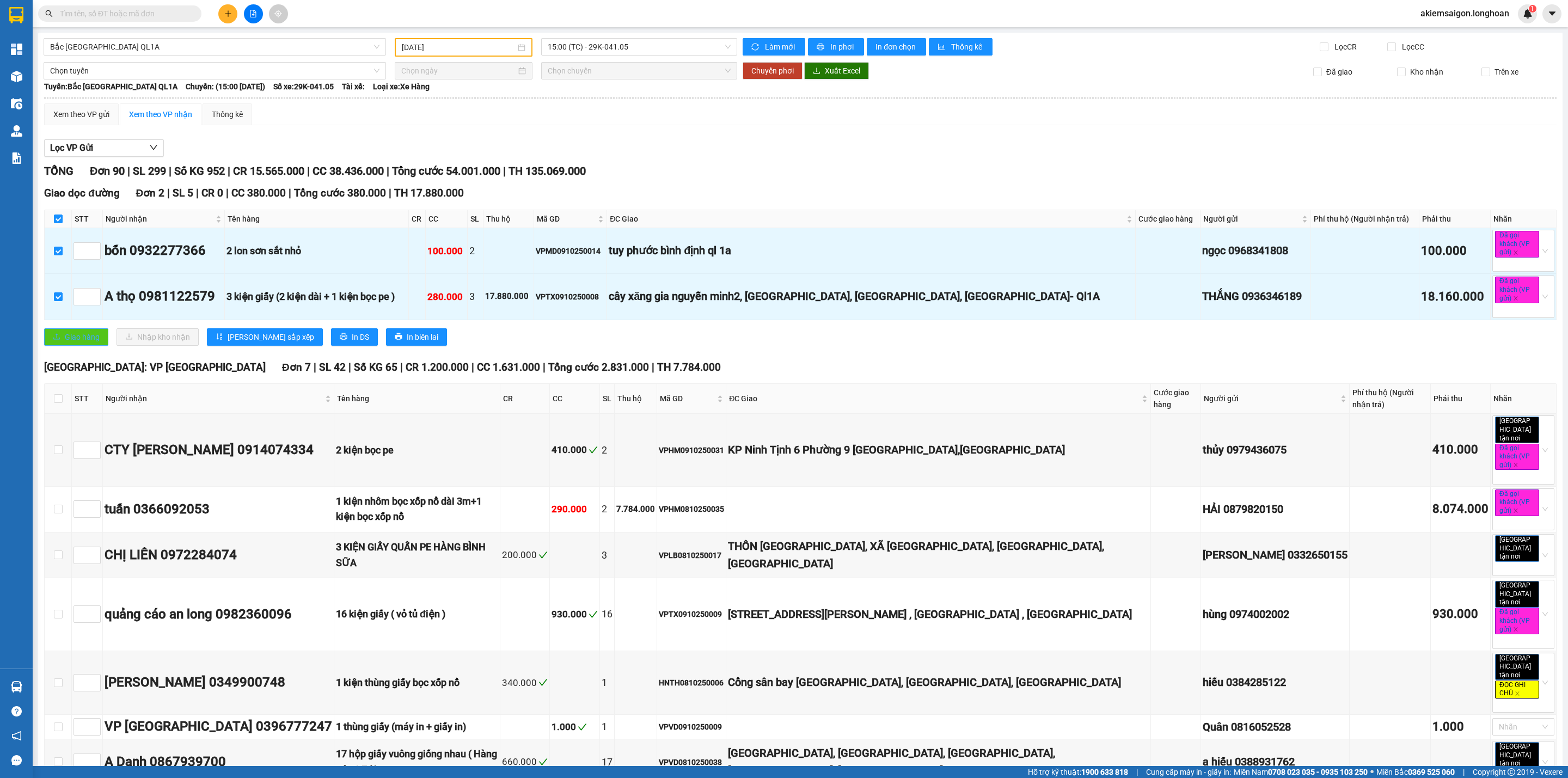
click at [75, 341] on span "Giao hàng" at bounding box center [82, 336] width 35 height 12
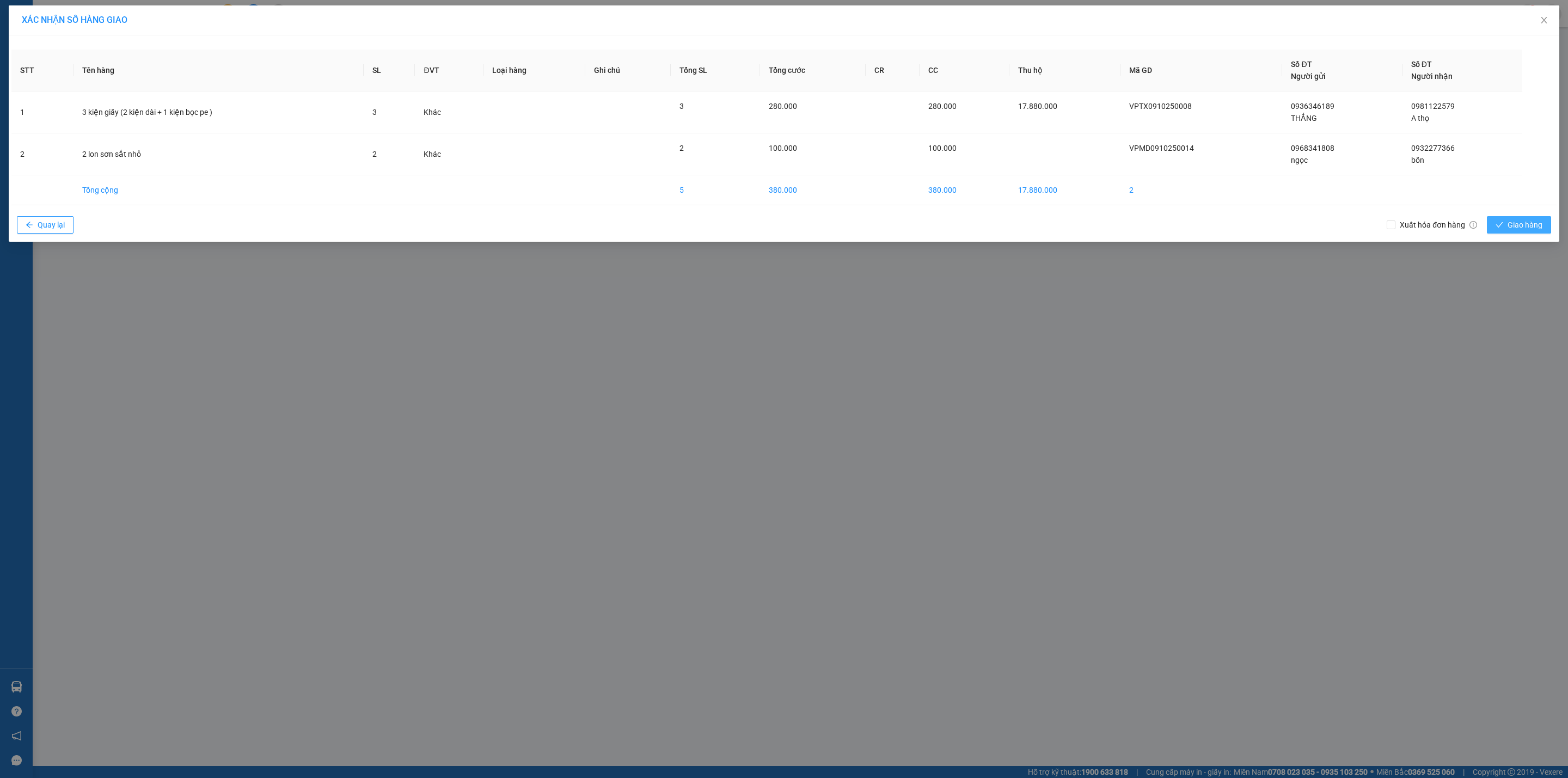
click at [1524, 227] on span "Giao hàng" at bounding box center [1525, 224] width 35 height 12
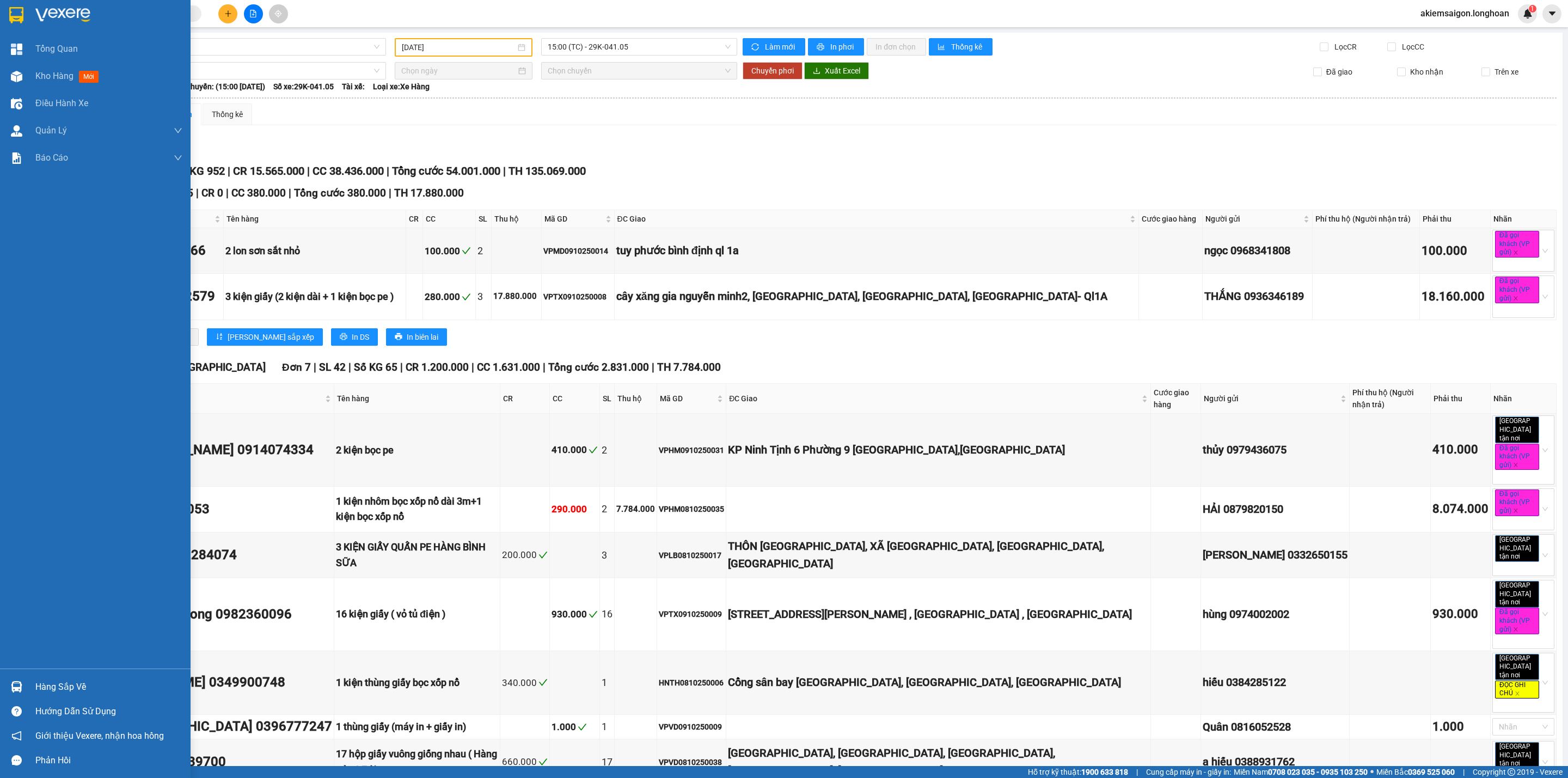
click at [14, 8] on img at bounding box center [16, 15] width 14 height 17
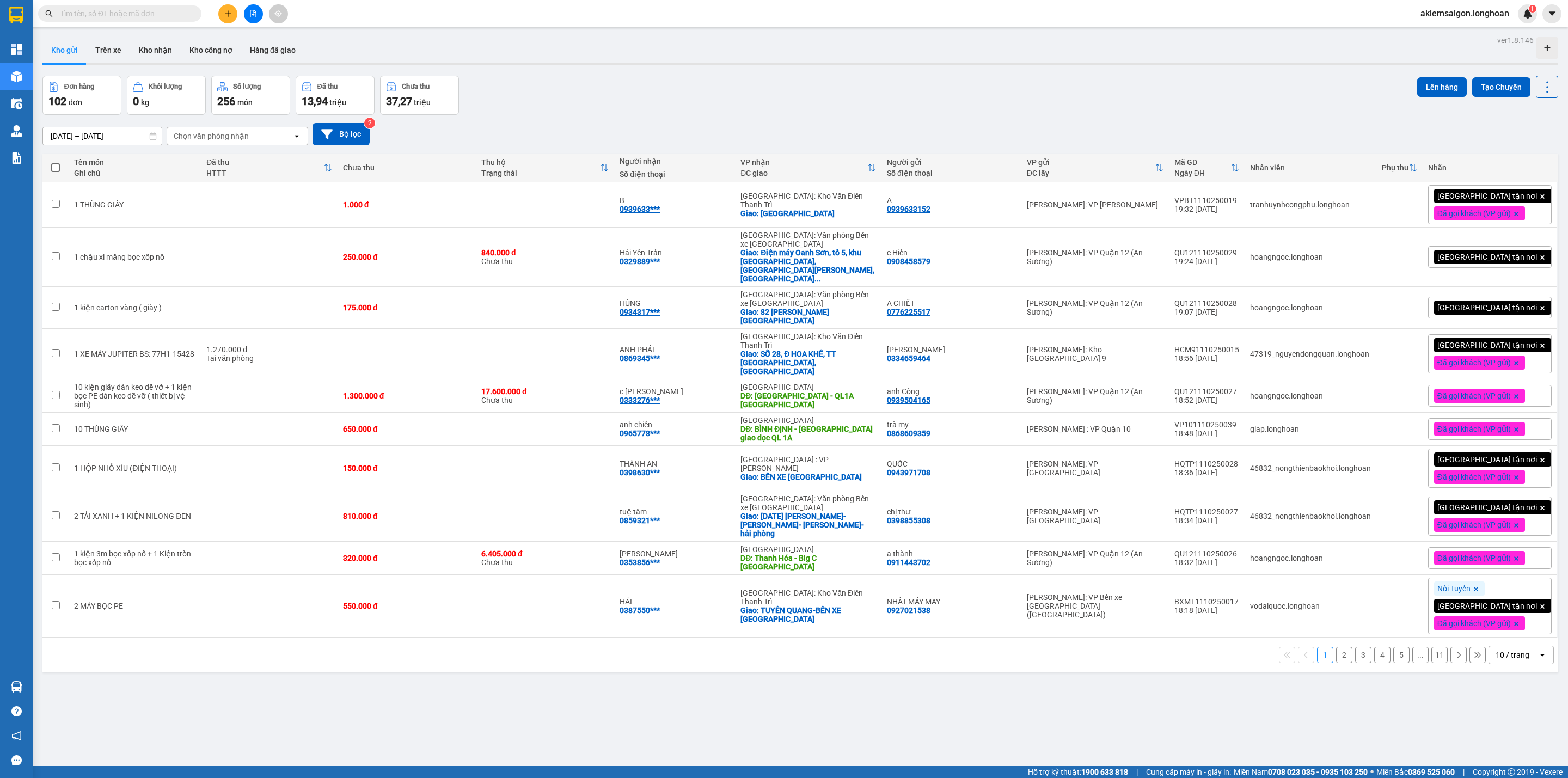
click at [248, 12] on button at bounding box center [254, 14] width 19 height 19
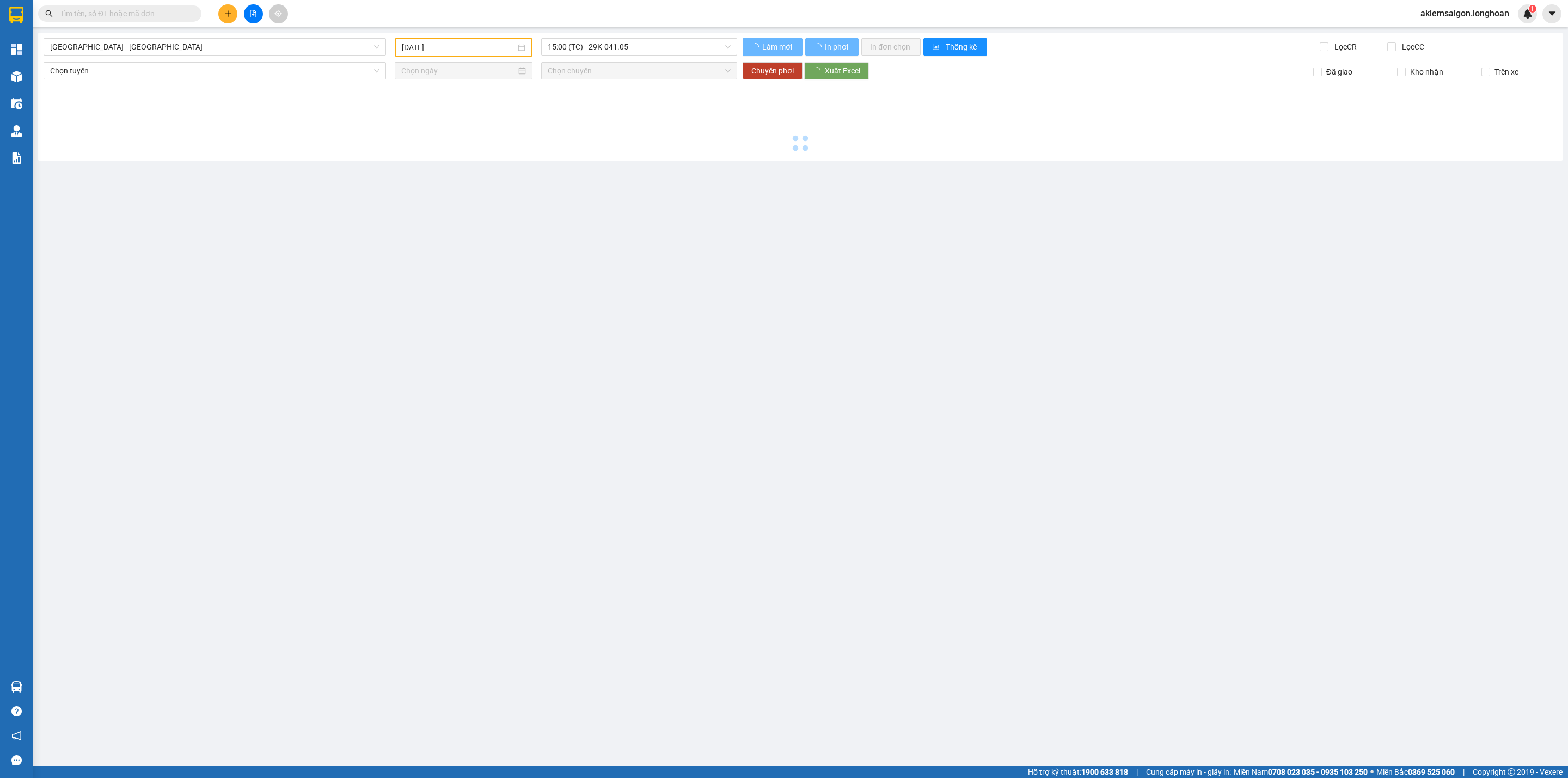
click at [250, 17] on icon "file-add" at bounding box center [253, 13] width 8 height 8
click at [210, 59] on div "[GEOGRAPHIC_DATA] - [GEOGRAPHIC_DATA] [DATE] 15:00 (TC) - 29K-041.05 Làm mới In…" at bounding box center [800, 96] width 1524 height 128
click at [209, 47] on span "[GEOGRAPHIC_DATA] - [GEOGRAPHIC_DATA]" at bounding box center [215, 47] width 329 height 17
type input "[DATE]"
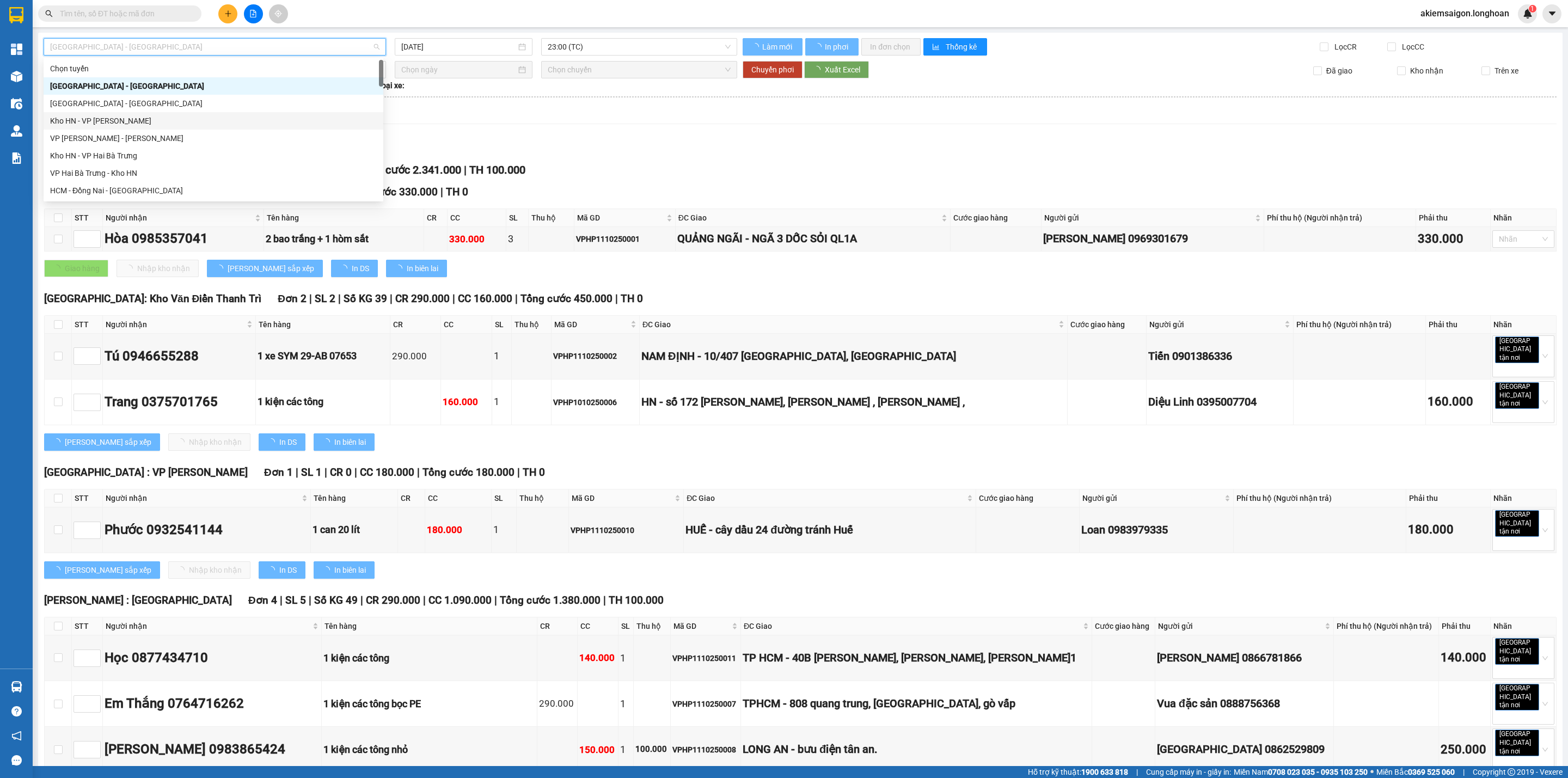
click at [232, 41] on span "[GEOGRAPHIC_DATA] - [GEOGRAPHIC_DATA]" at bounding box center [215, 47] width 329 height 17
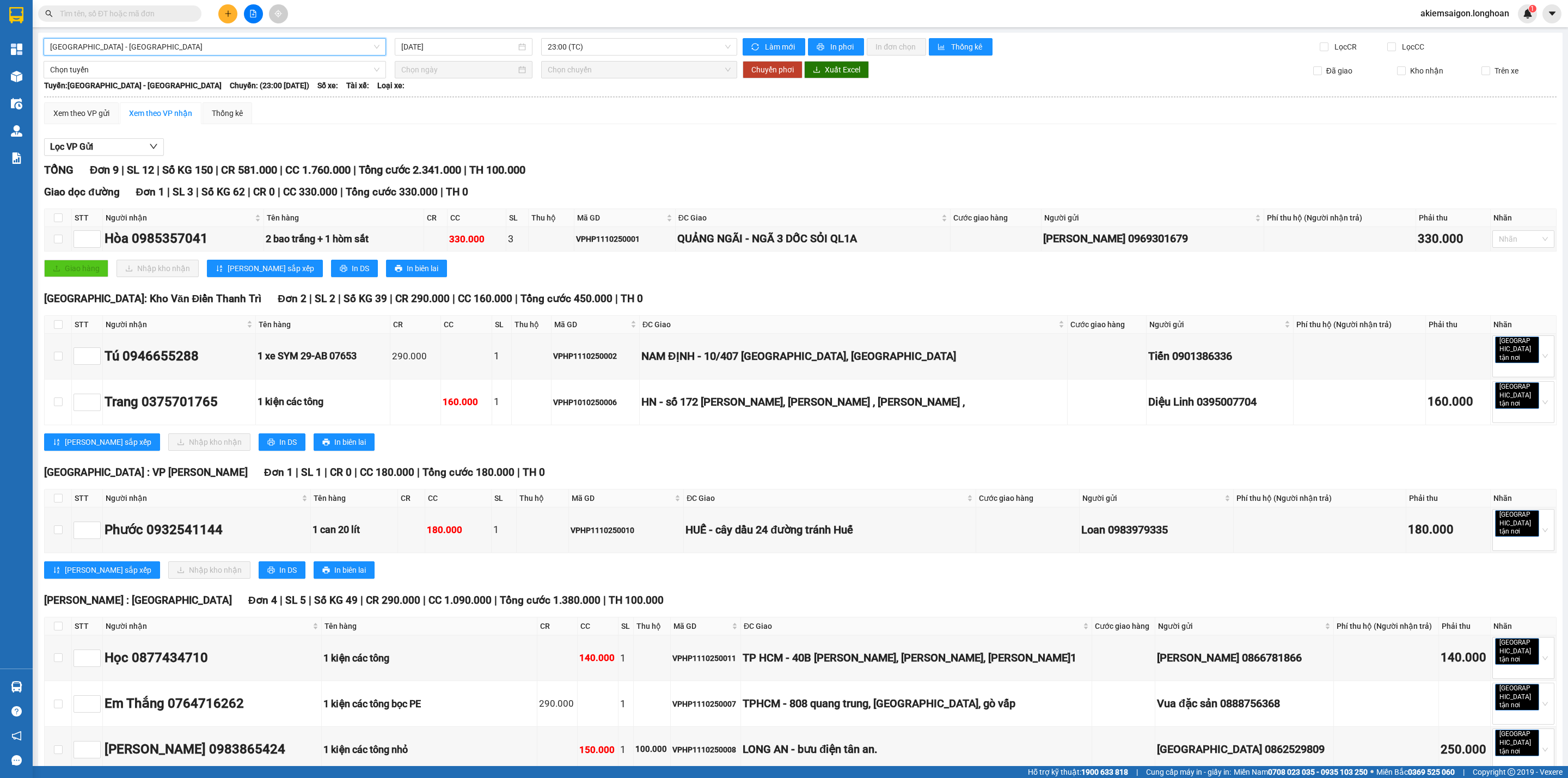
click at [196, 48] on span "[GEOGRAPHIC_DATA] - [GEOGRAPHIC_DATA]" at bounding box center [215, 47] width 329 height 17
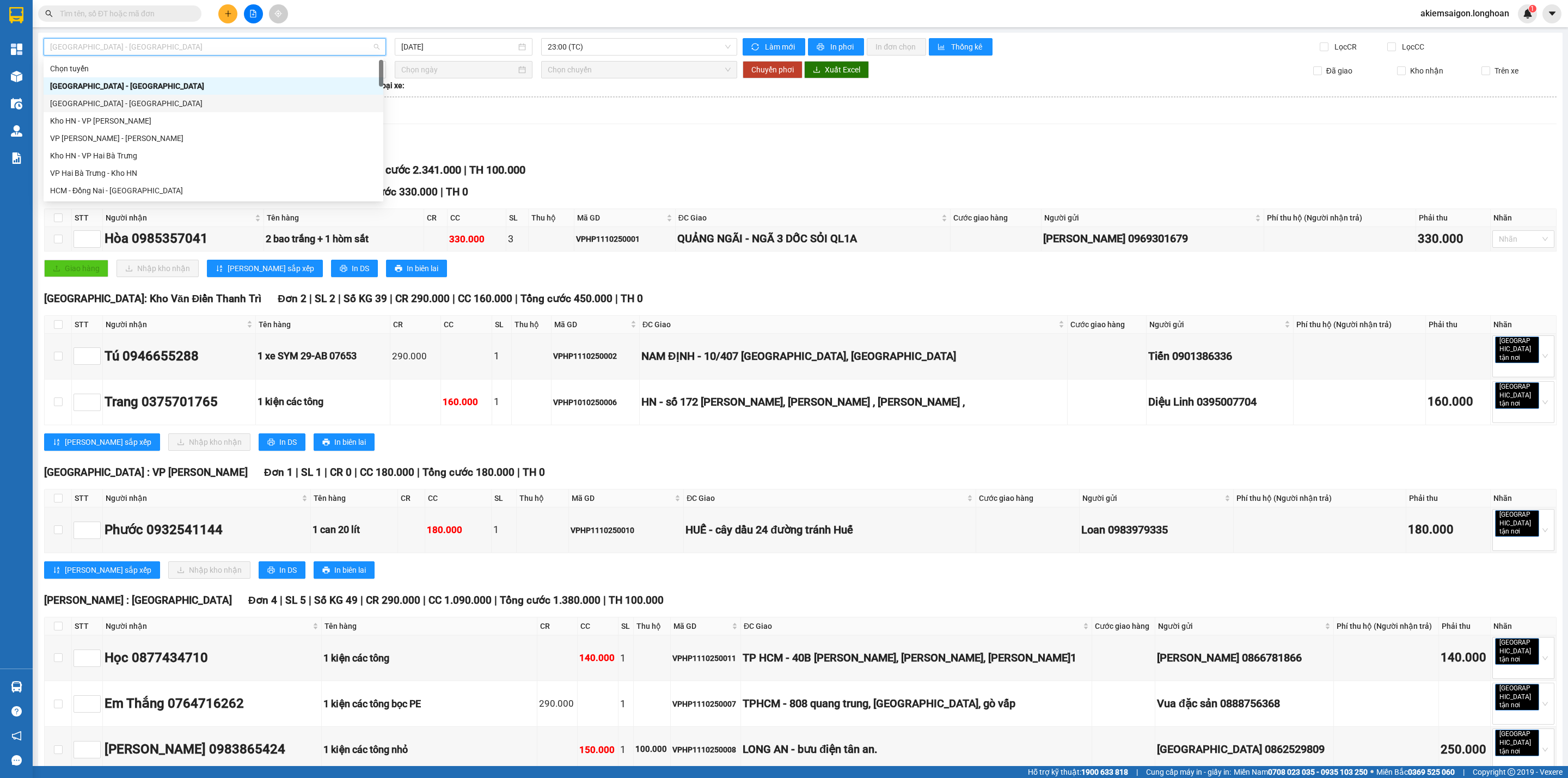
scroll to position [745, 0]
click at [160, 106] on div "Nam [GEOGRAPHIC_DATA]" at bounding box center [213, 103] width 327 height 12
type input "[DATE]"
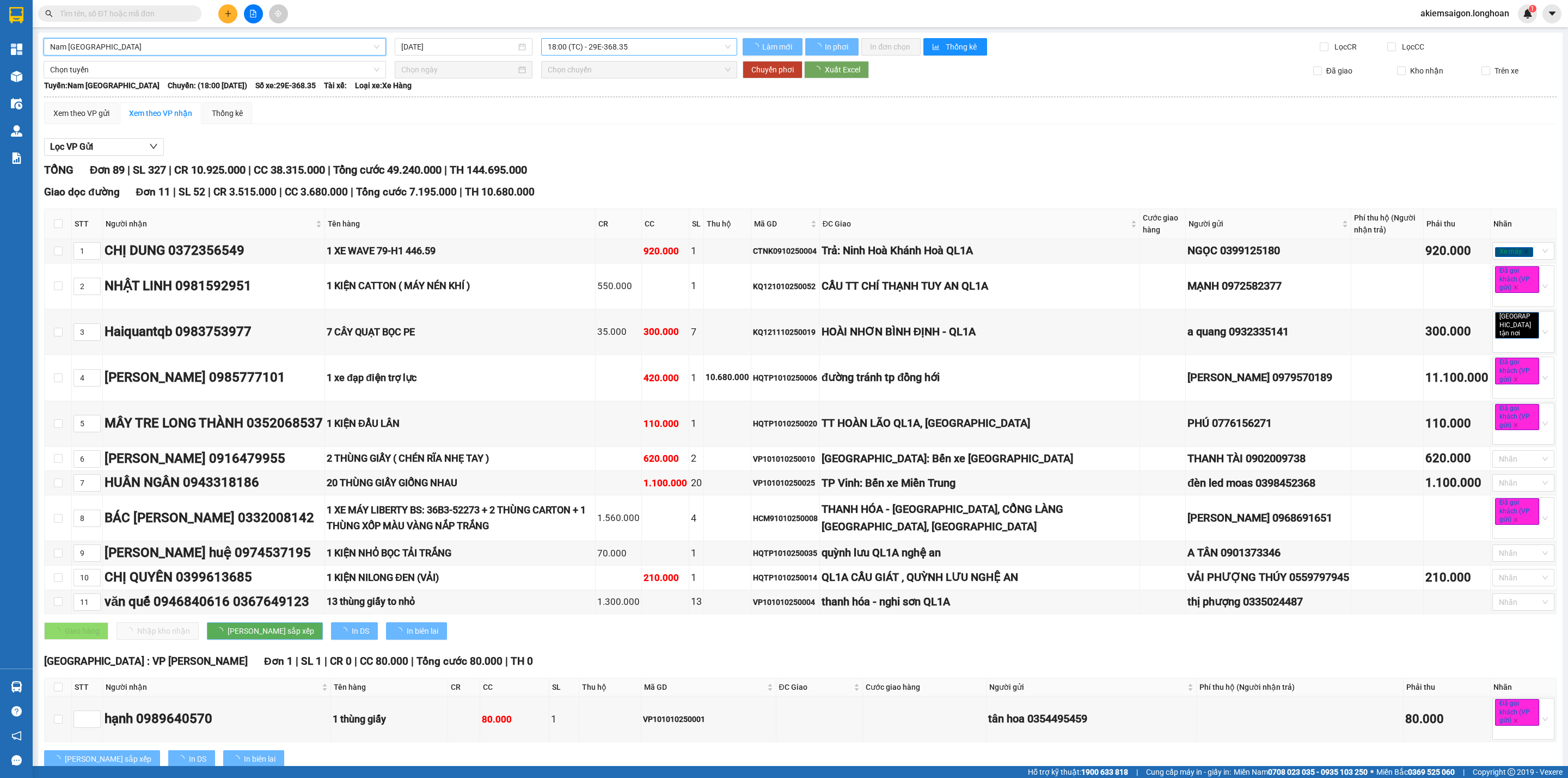
click at [650, 45] on span "18:00 (TC) - 29E-368.35" at bounding box center [639, 47] width 183 height 17
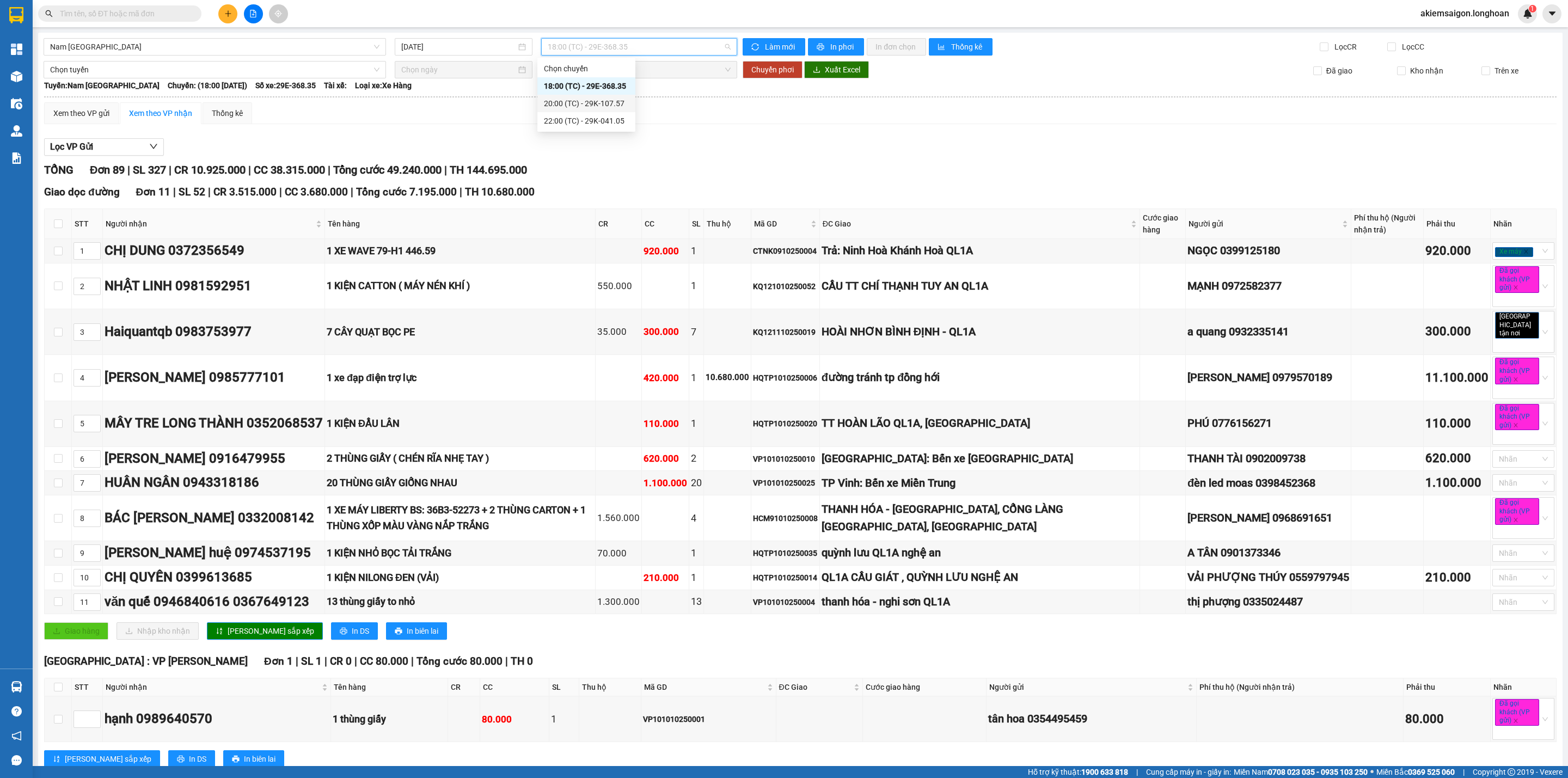
click at [600, 98] on div "20:00 (TC) - 29K-107.57" at bounding box center [586, 103] width 85 height 12
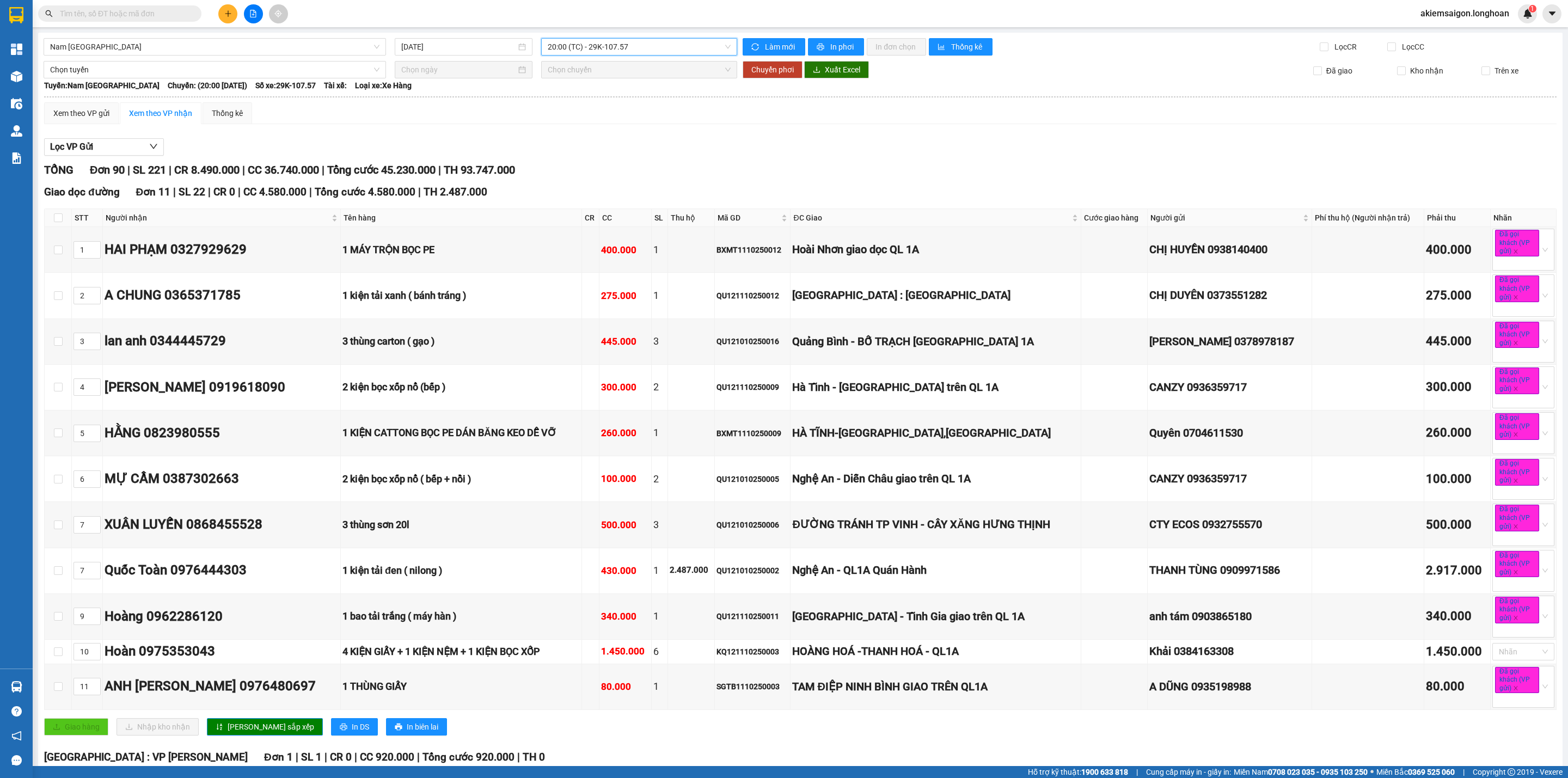
click at [612, 52] on span "20:00 (TC) - 29K-107.57" at bounding box center [639, 47] width 183 height 17
click at [602, 122] on div "22:00 (TC) - 29K-041.05" at bounding box center [586, 120] width 85 height 12
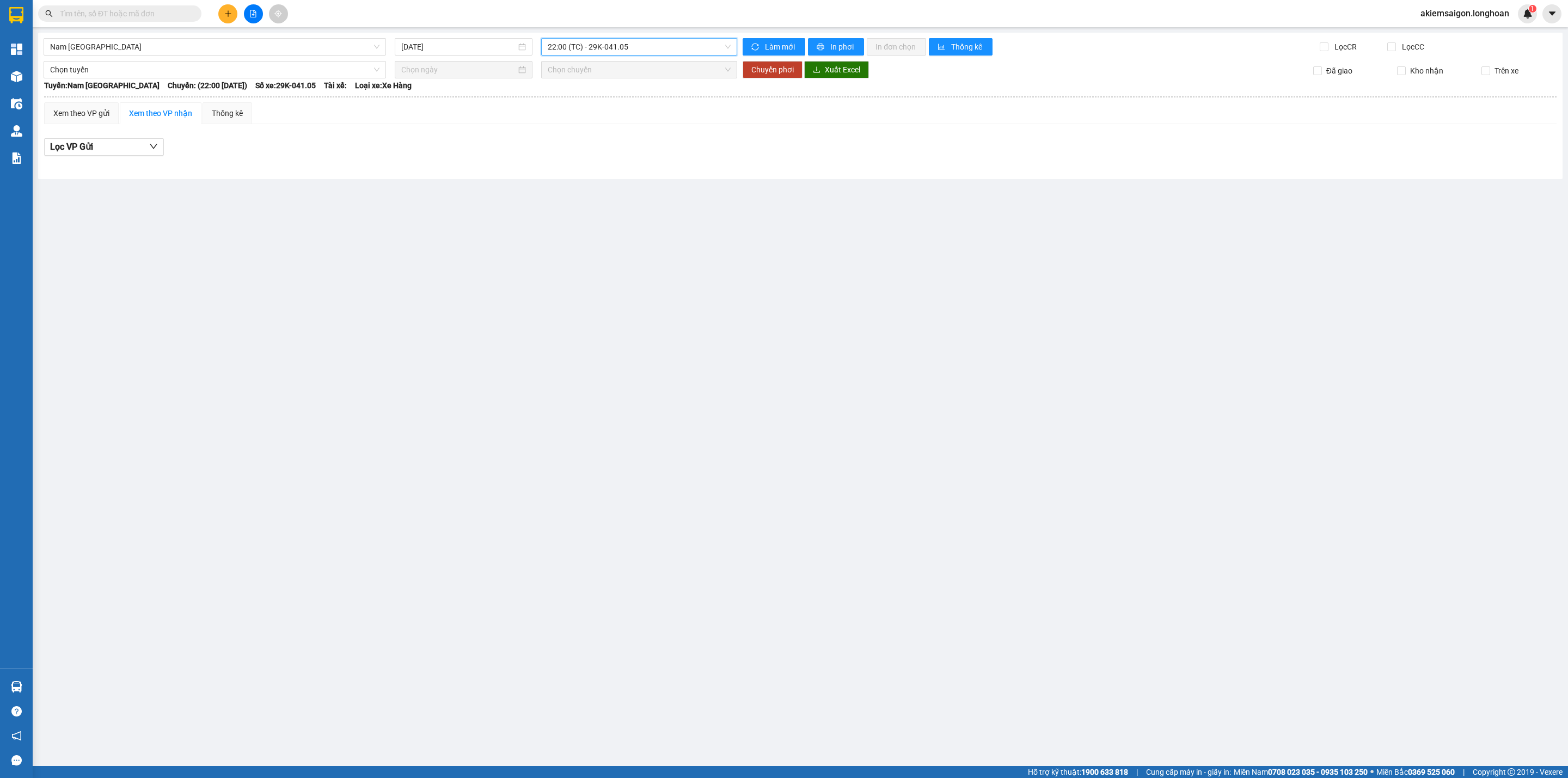
drag, startPoint x: 646, startPoint y: 45, endPoint x: 646, endPoint y: 53, distance: 8.0
click at [646, 45] on span "22:00 (TC) - 29K-041.05" at bounding box center [639, 47] width 183 height 17
click at [625, 109] on div "20:00 (TC) - 29K-107.57" at bounding box center [589, 103] width 85 height 12
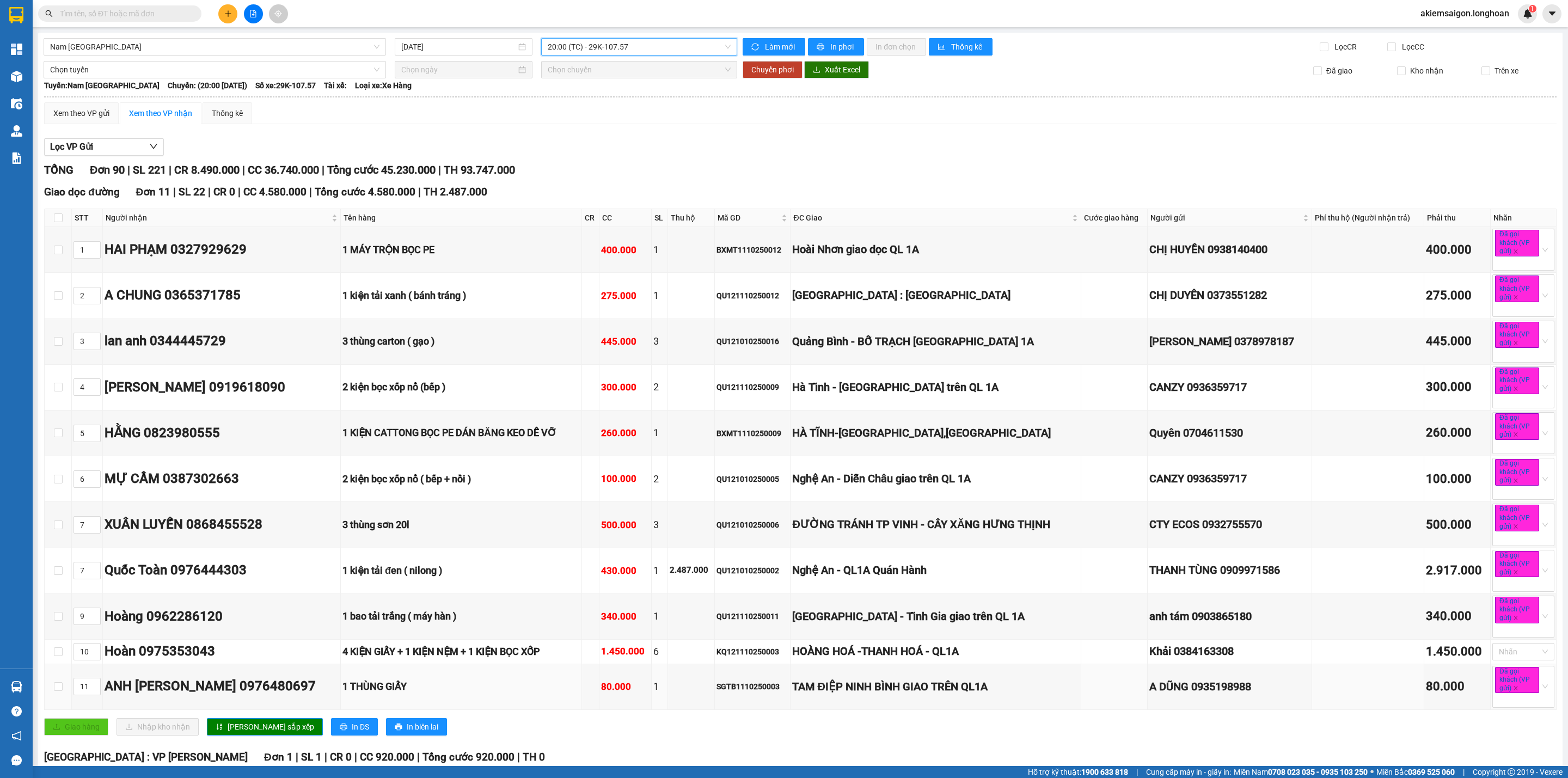
scroll to position [136, 0]
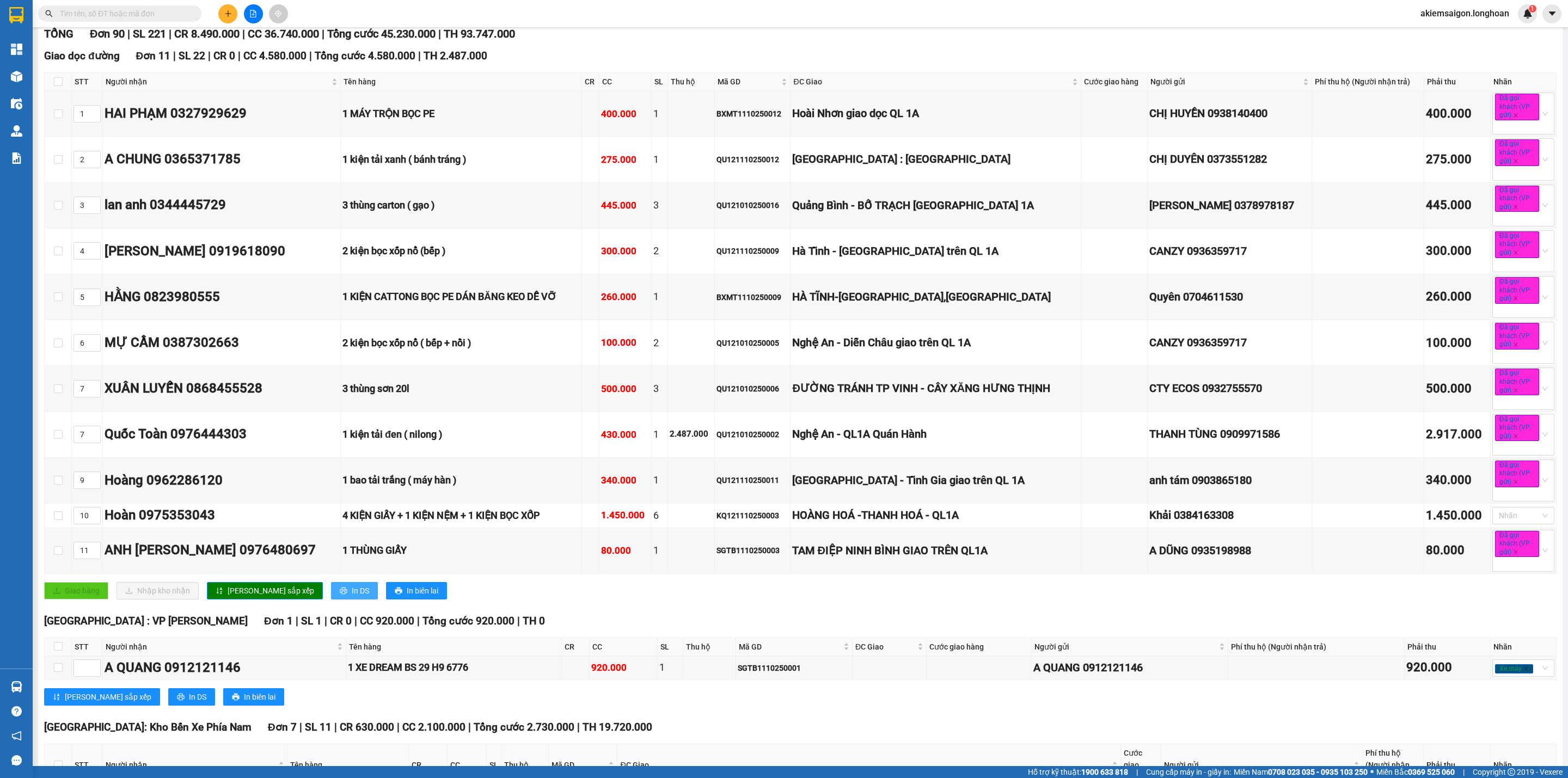
click at [351, 597] on span "In DS" at bounding box center [360, 590] width 17 height 12
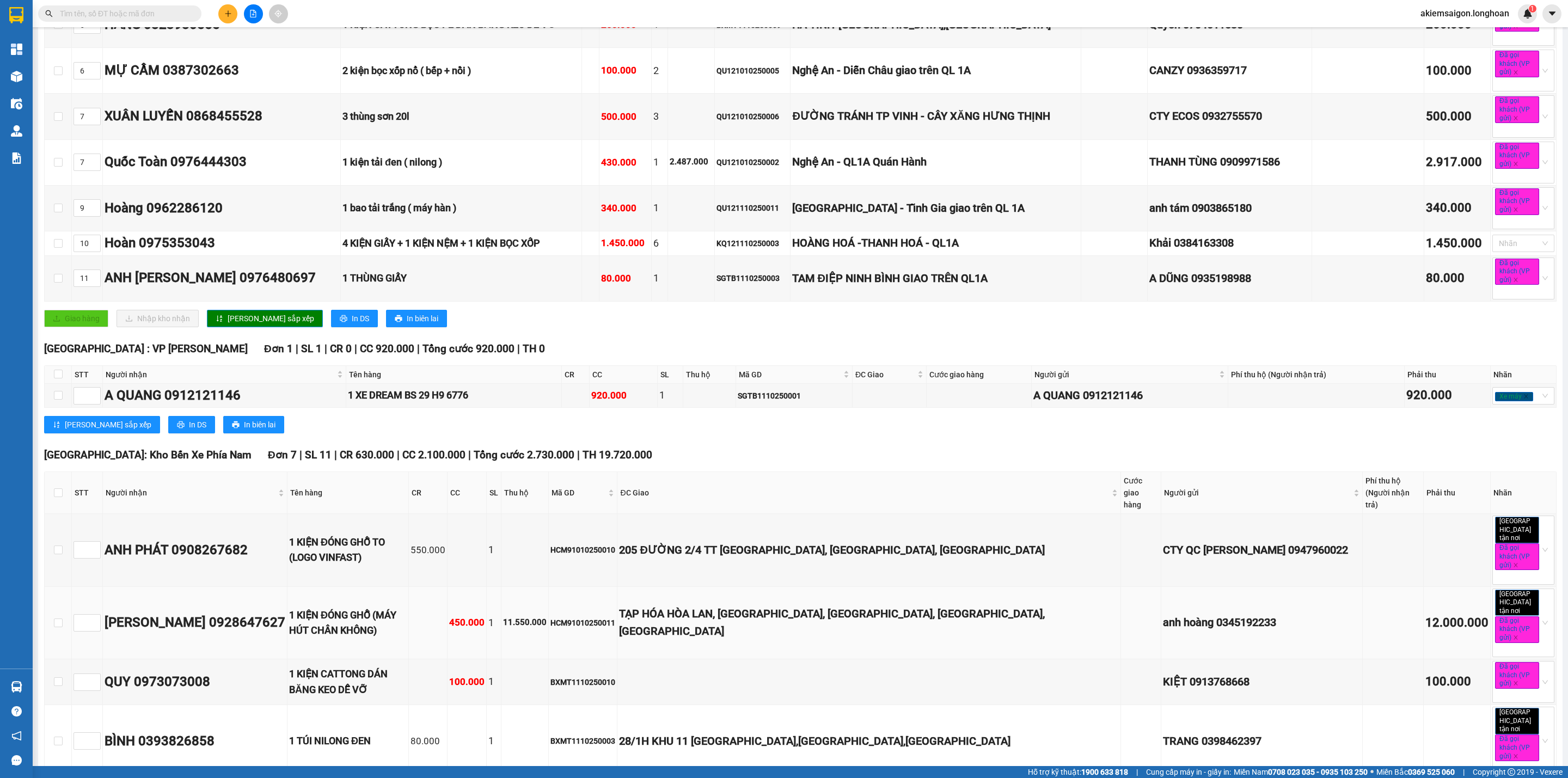
scroll to position [680, 0]
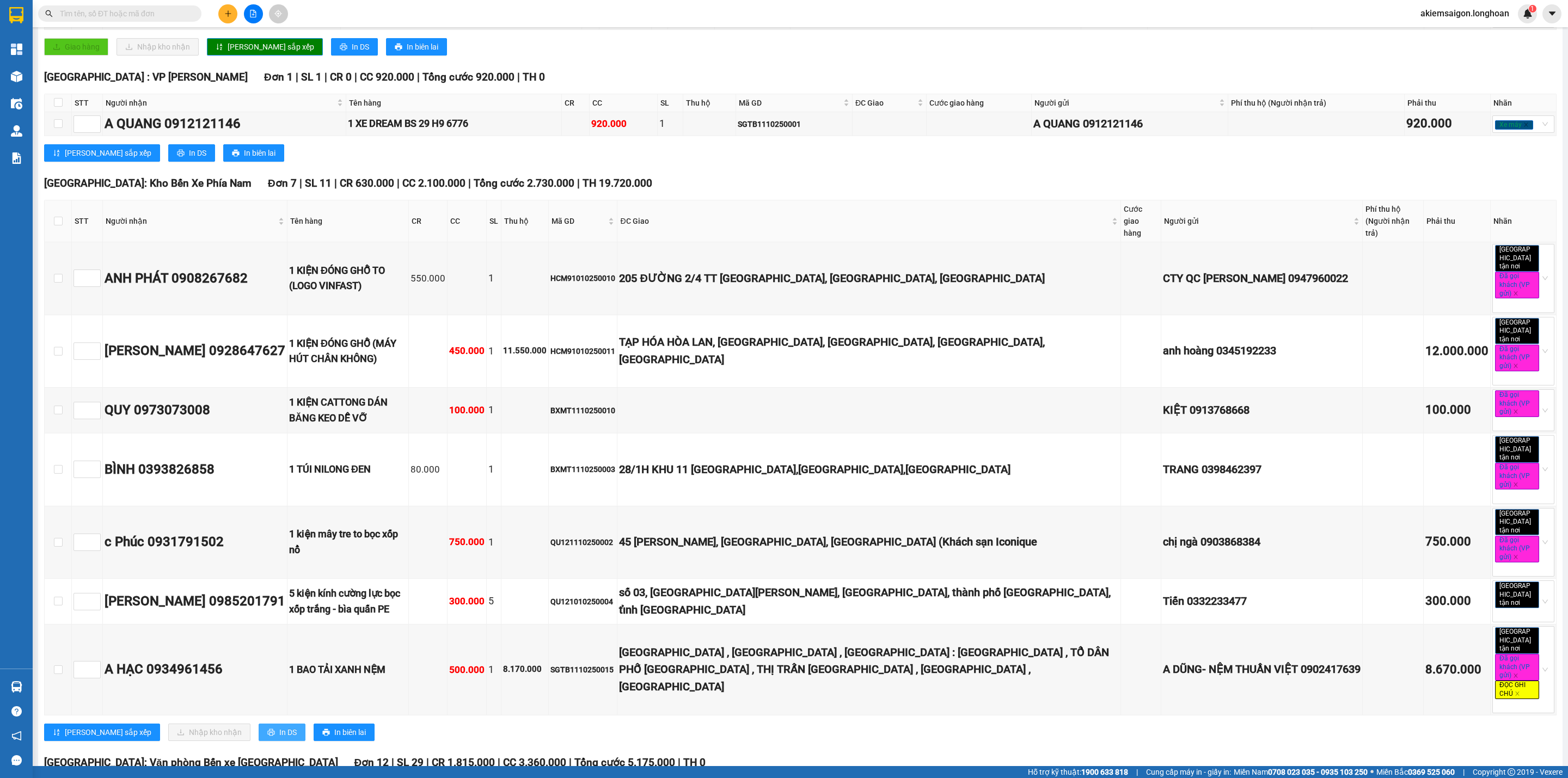
click at [279, 726] on span "In DS" at bounding box center [287, 732] width 17 height 12
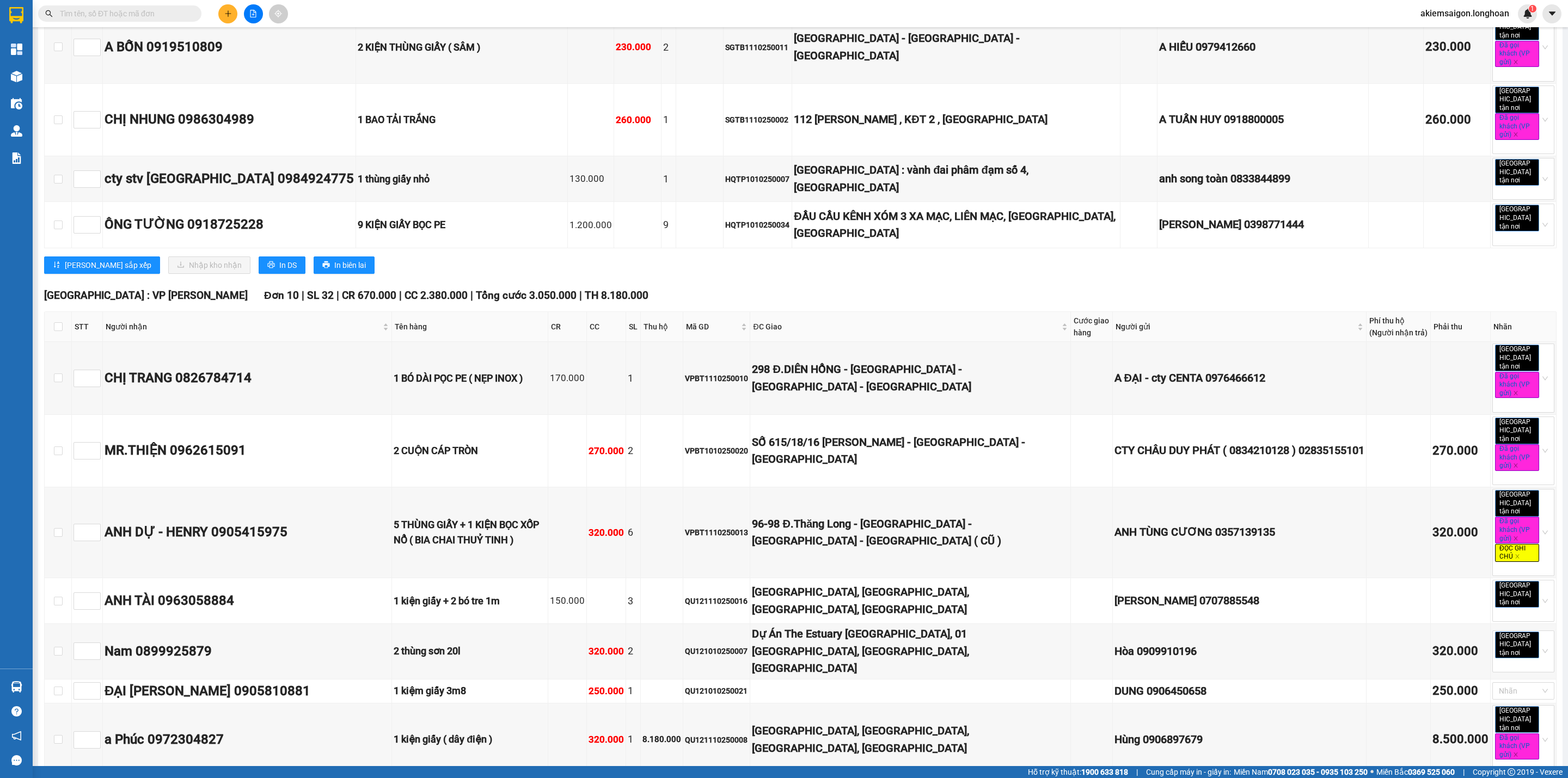
scroll to position [5392, 0]
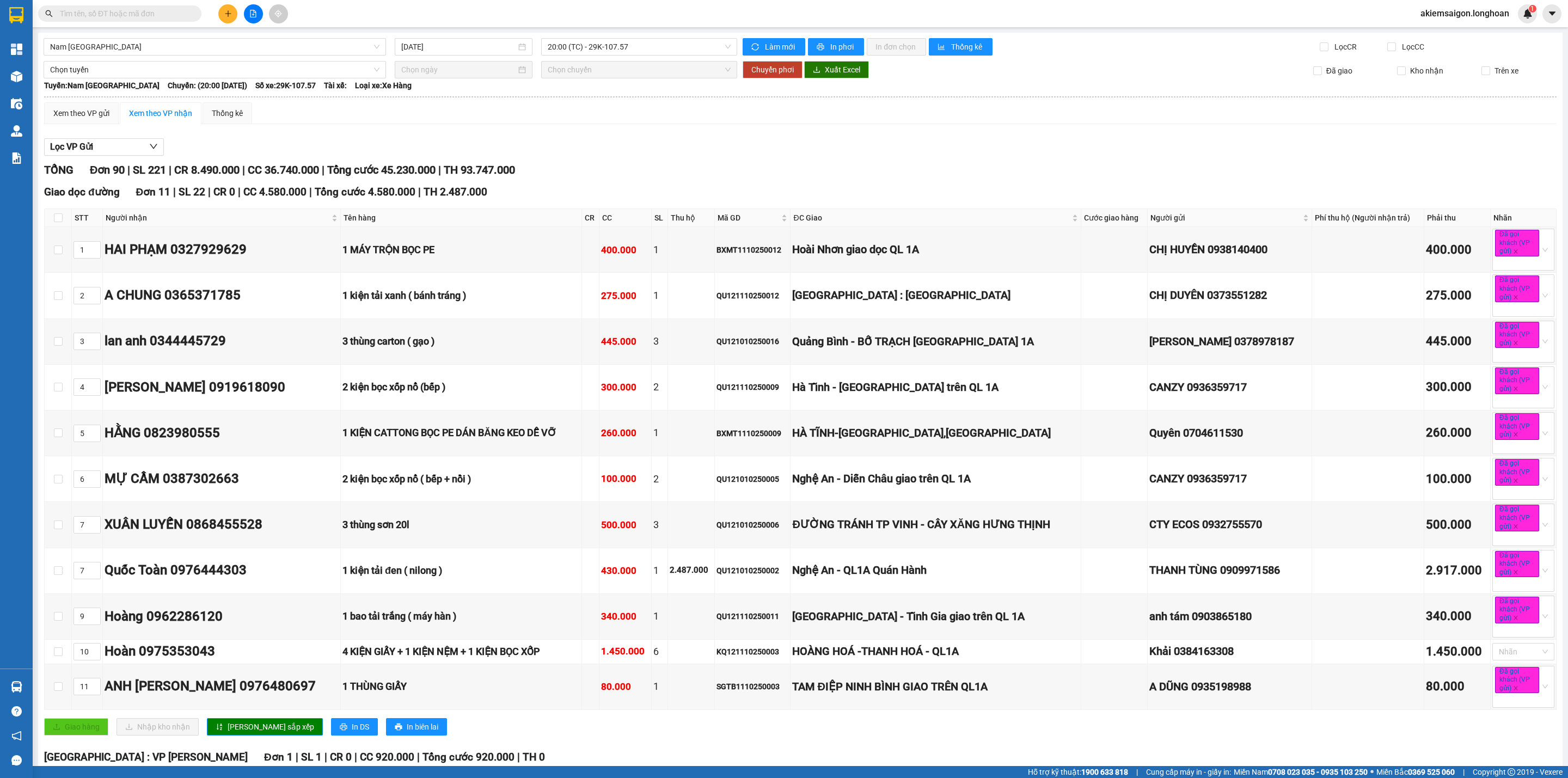
scroll to position [5392, 0]
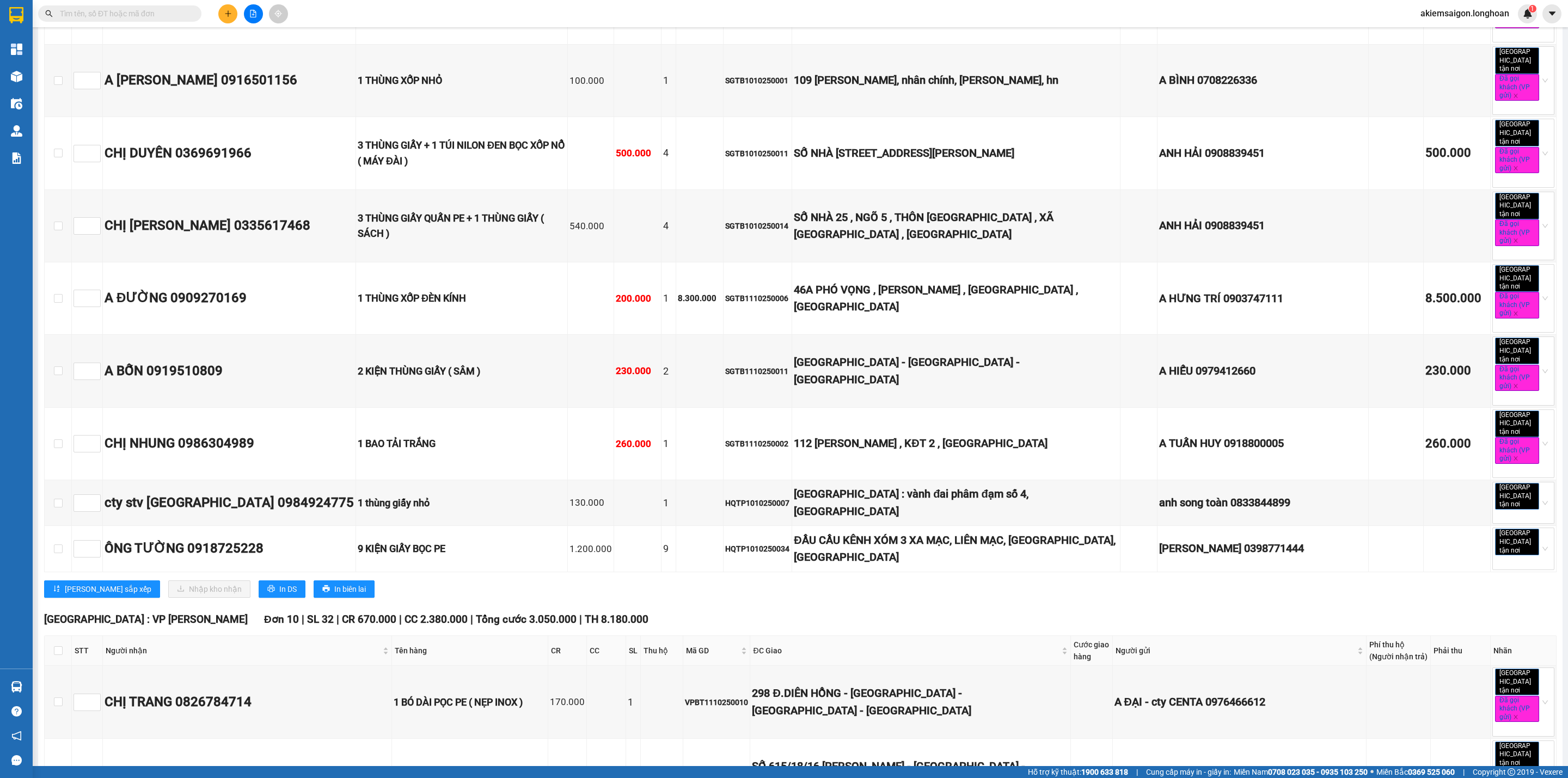
scroll to position [4984, 0]
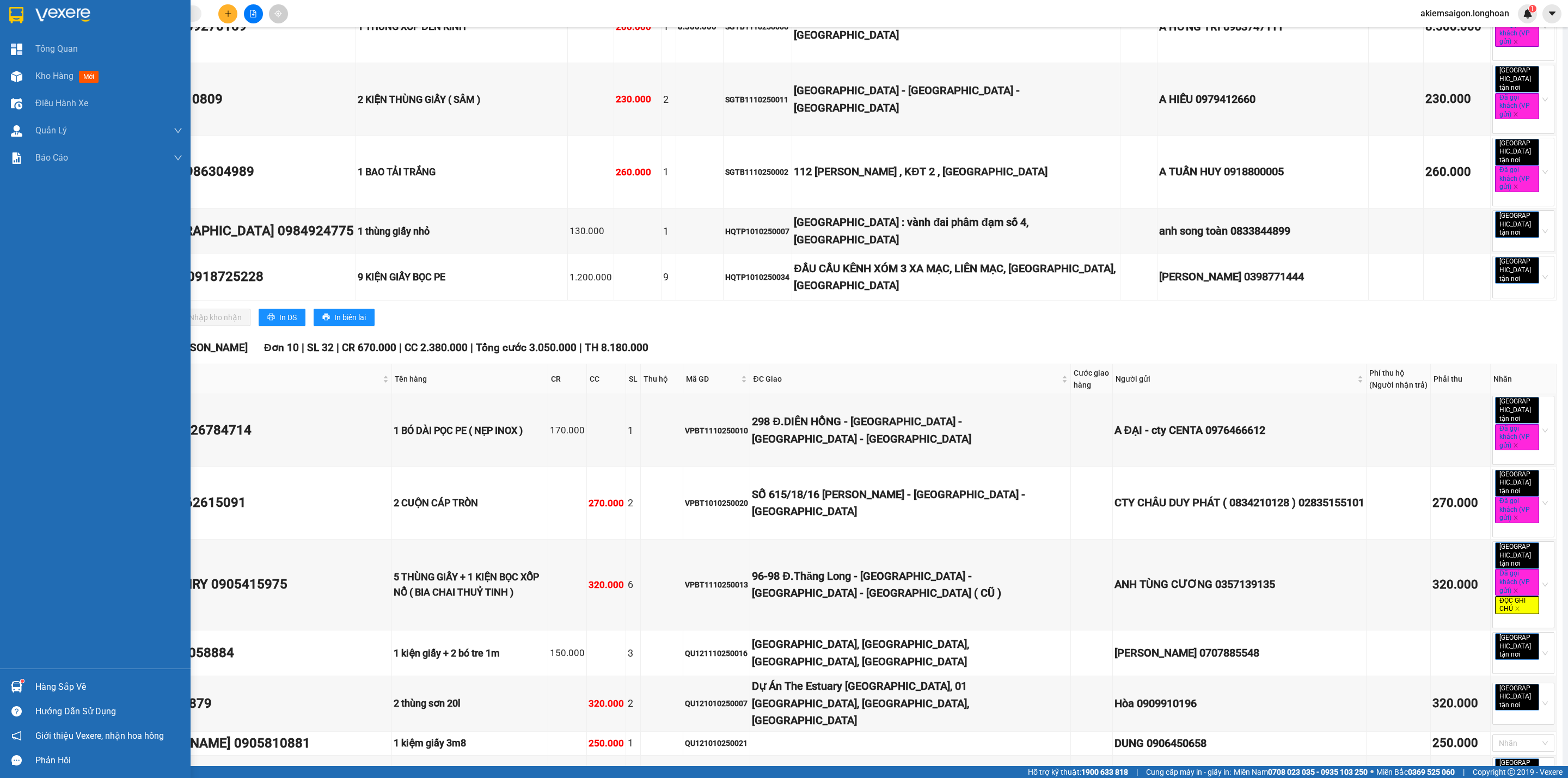
click at [19, 10] on img at bounding box center [16, 15] width 14 height 17
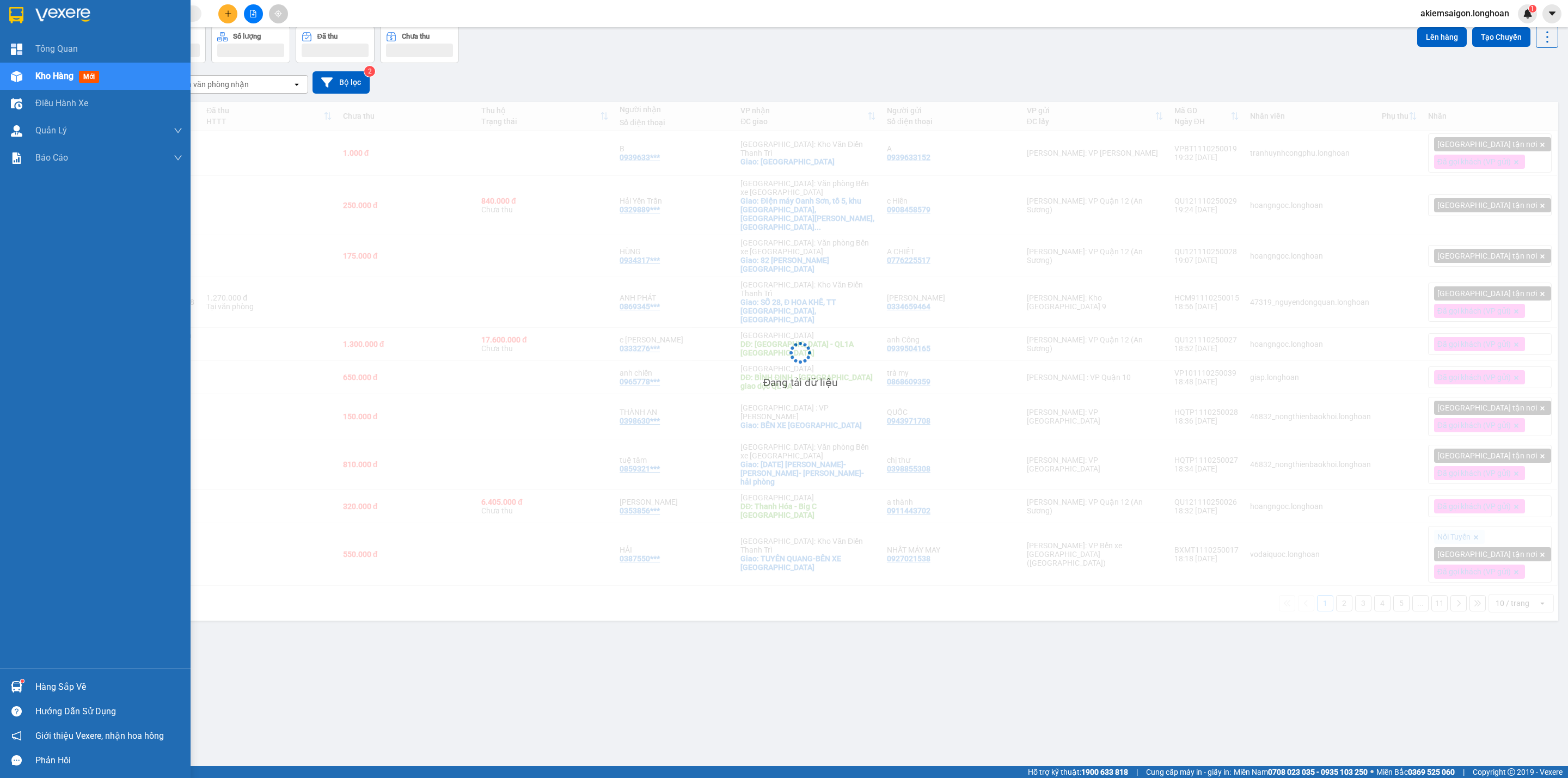
scroll to position [51, 0]
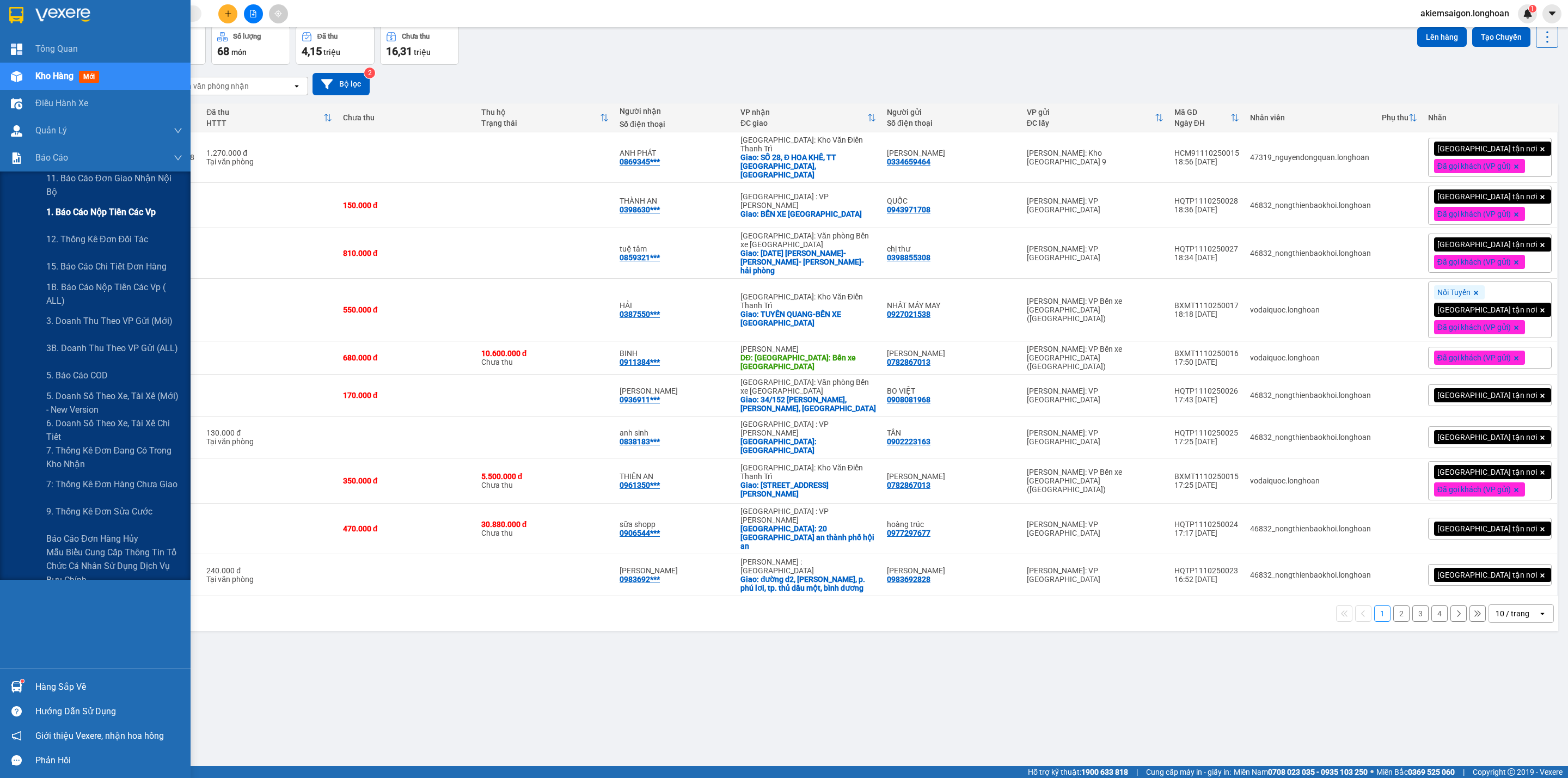
click at [98, 213] on span "1. Báo cáo nộp tiền các vp" at bounding box center [100, 212] width 109 height 14
